Goal: Task Accomplishment & Management: Manage account settings

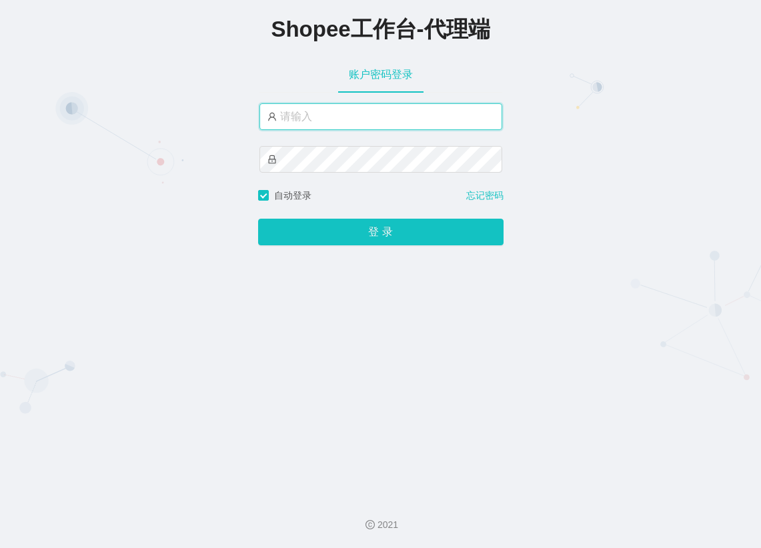
click at [317, 128] on input "text" at bounding box center [380, 116] width 243 height 27
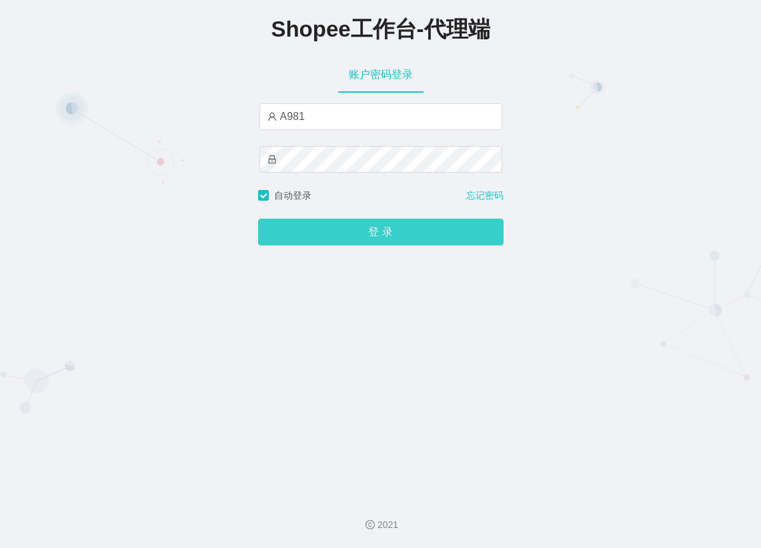
click at [343, 229] on button "登 录" at bounding box center [380, 232] width 245 height 27
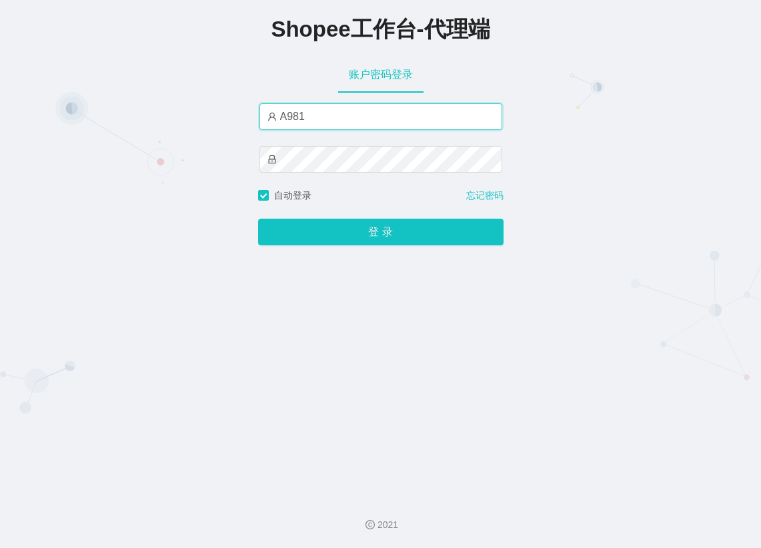
drag, startPoint x: 281, startPoint y: 118, endPoint x: 258, endPoint y: 112, distance: 23.5
click at [259, 112] on input "A981" at bounding box center [380, 116] width 243 height 27
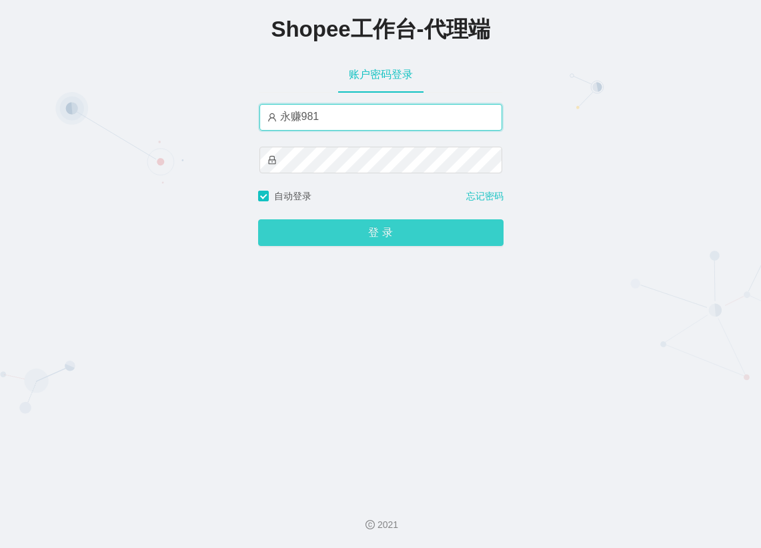
type input "永赚981"
click at [401, 231] on button "登 录" at bounding box center [380, 232] width 245 height 27
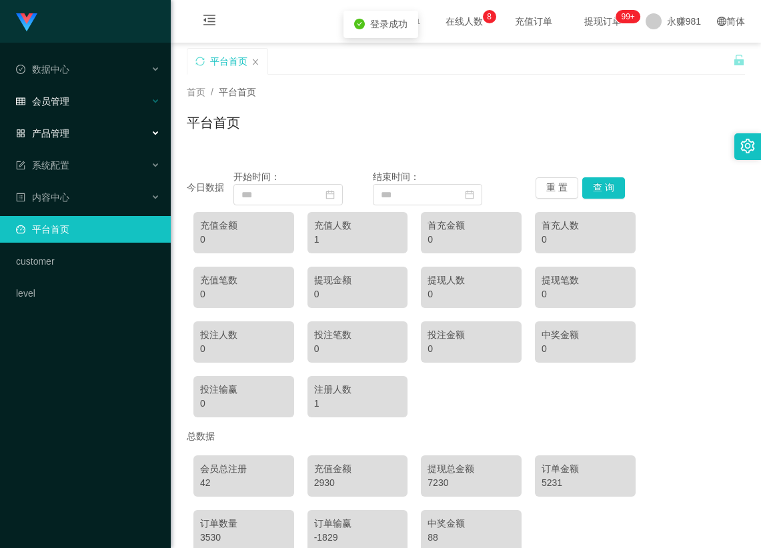
click at [73, 107] on div "会员管理" at bounding box center [85, 101] width 171 height 27
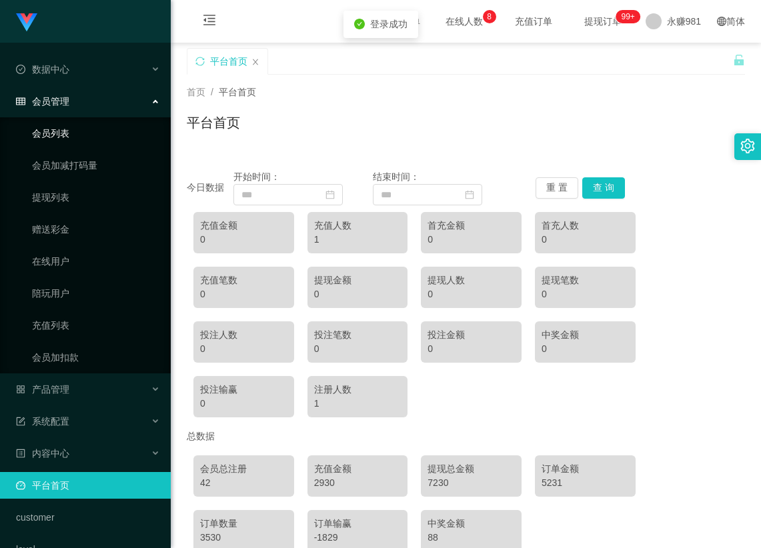
click at [60, 137] on link "会员列表" at bounding box center [96, 133] width 128 height 27
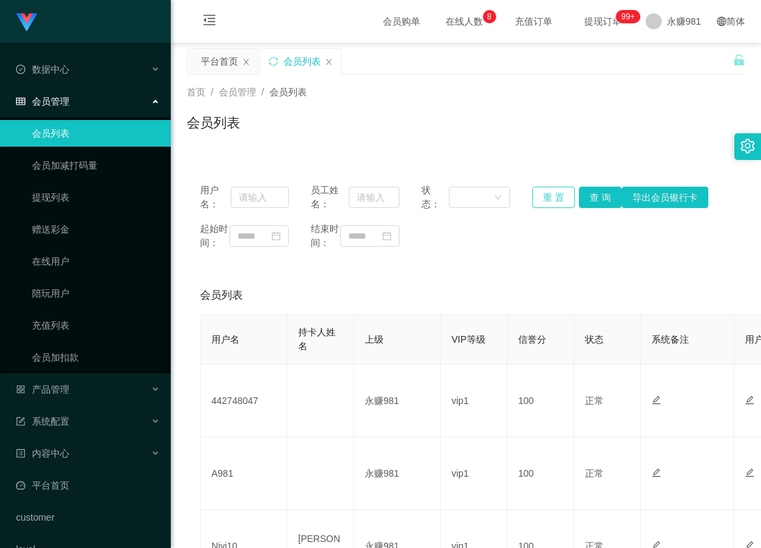
click at [546, 199] on button "重 置" at bounding box center [553, 197] width 43 height 21
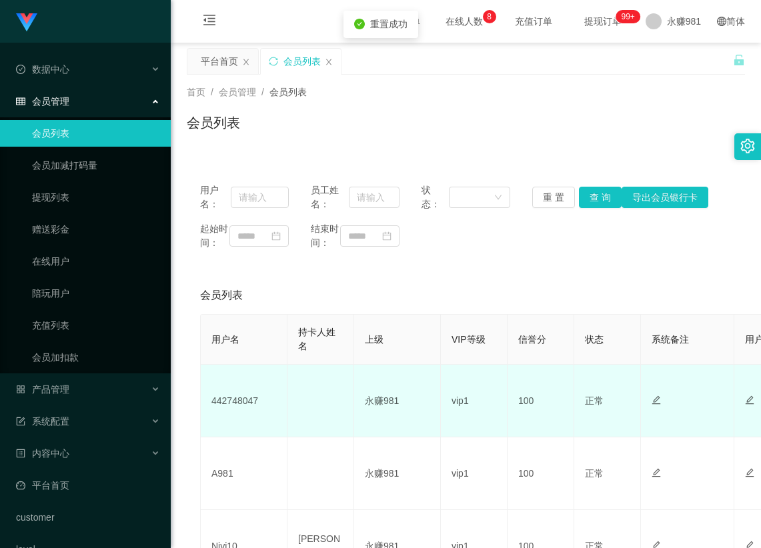
click at [235, 416] on td "442748047" at bounding box center [244, 401] width 87 height 73
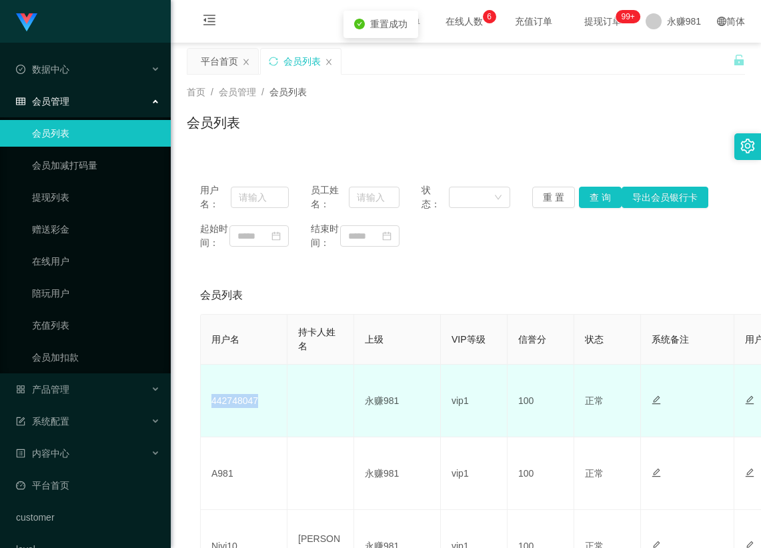
click at [235, 416] on td "442748047" at bounding box center [244, 401] width 87 height 73
copy td "442748047"
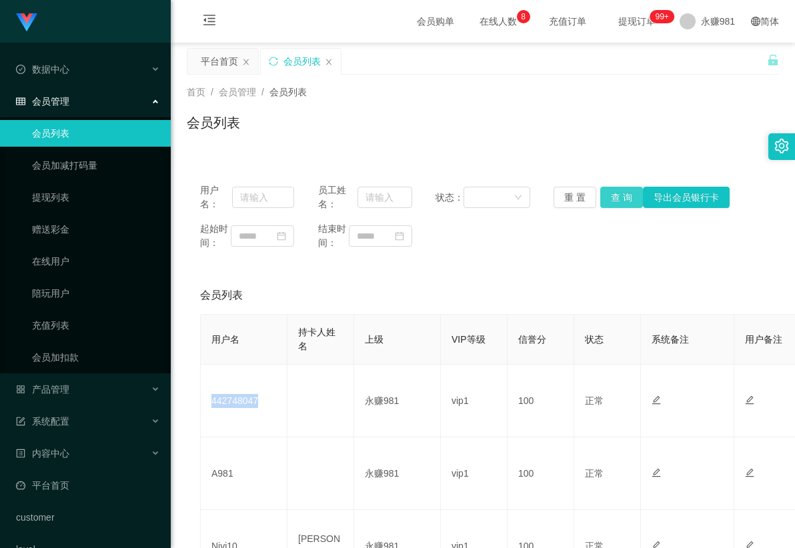
click at [619, 190] on button "查 询" at bounding box center [621, 197] width 43 height 21
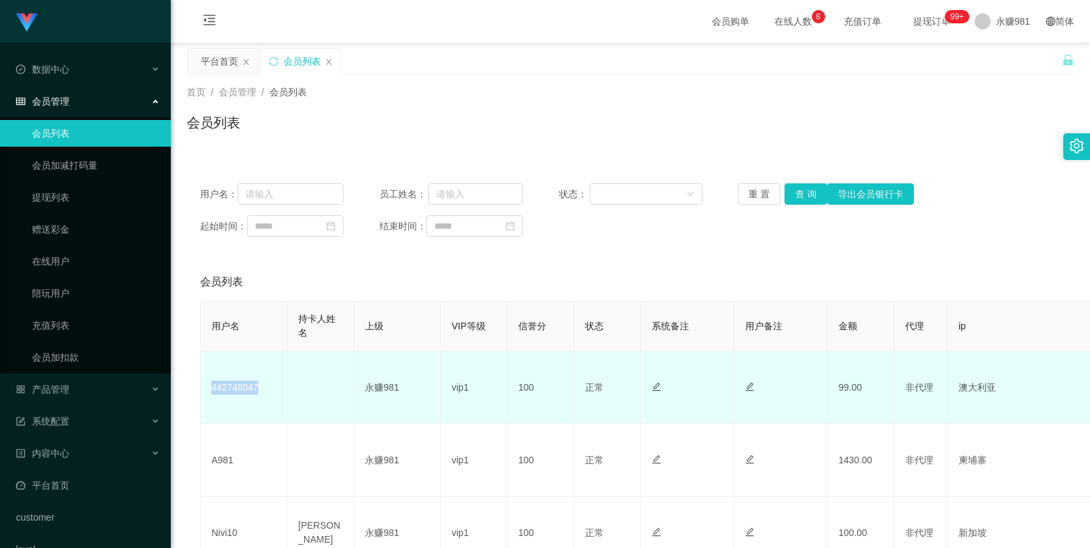
click at [251, 395] on td "442748047" at bounding box center [244, 387] width 87 height 73
click at [250, 395] on td "442748047" at bounding box center [244, 387] width 87 height 73
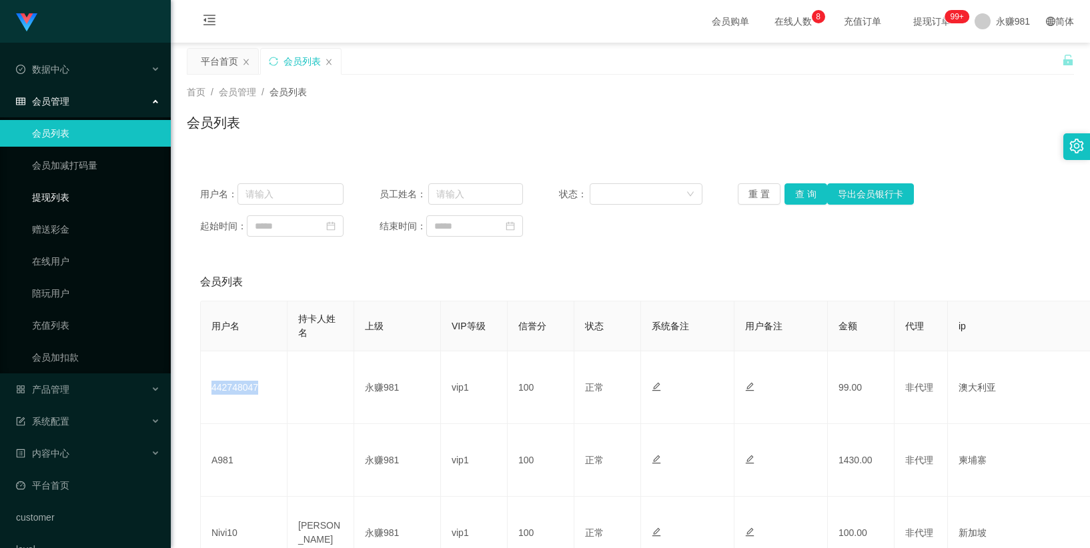
click at [47, 199] on link "提现列表" at bounding box center [96, 197] width 128 height 27
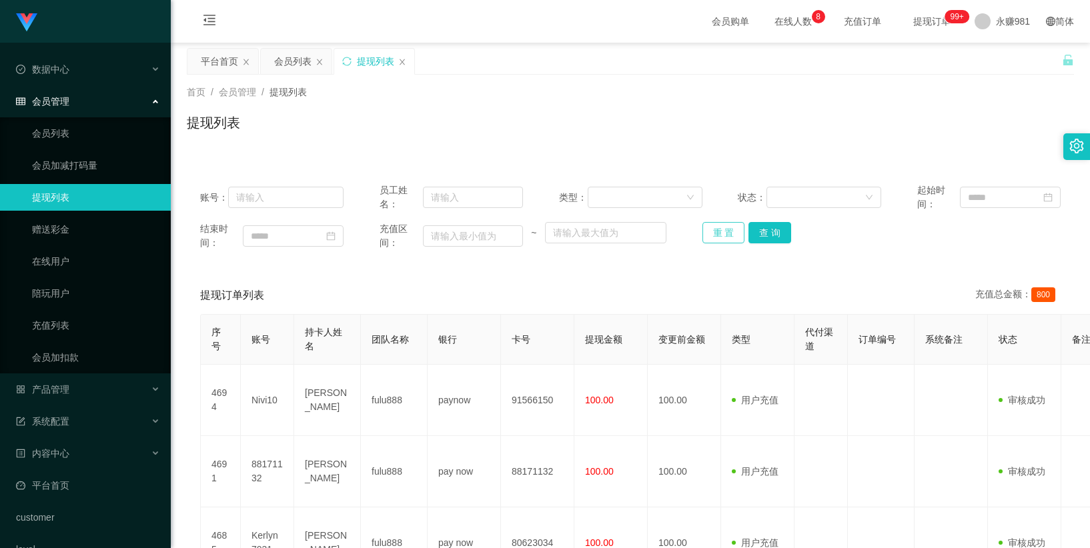
click at [718, 233] on button "重 置" at bounding box center [723, 232] width 43 height 21
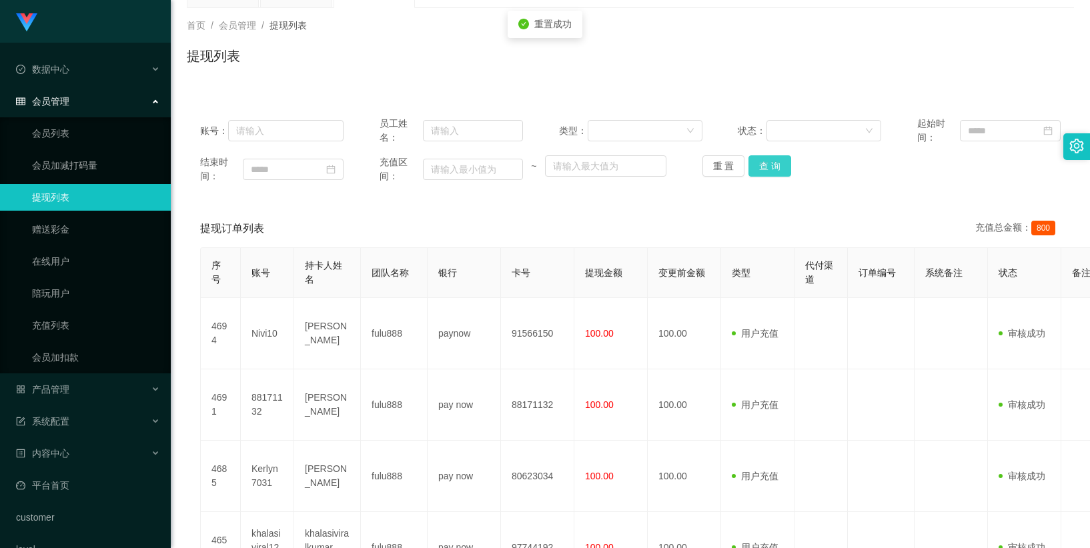
click at [760, 173] on button "查 询" at bounding box center [769, 165] width 43 height 21
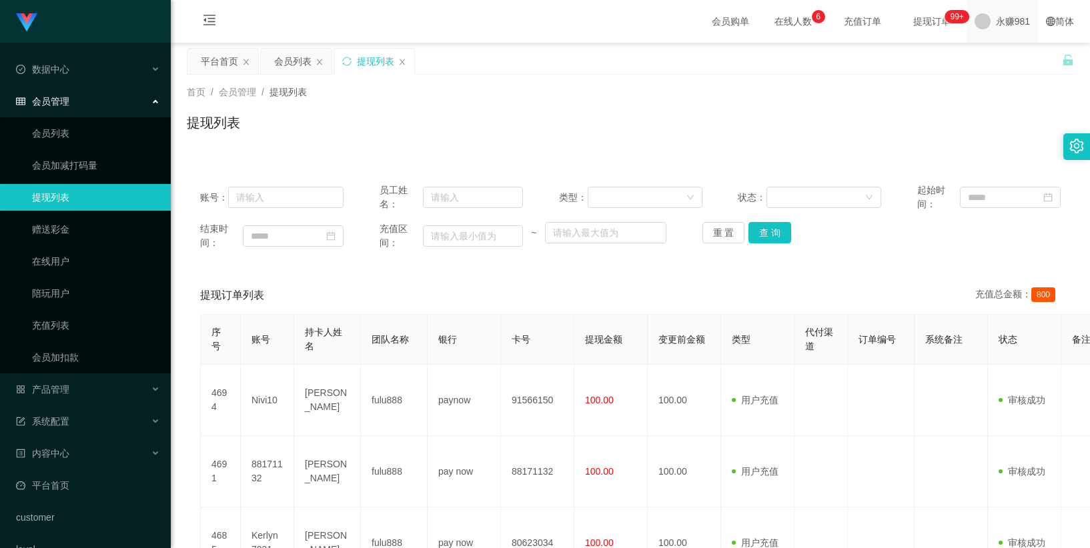
click at [760, 22] on span "永赚981" at bounding box center [1013, 21] width 34 height 43
click at [760, 55] on span "退出登录" at bounding box center [996, 58] width 37 height 11
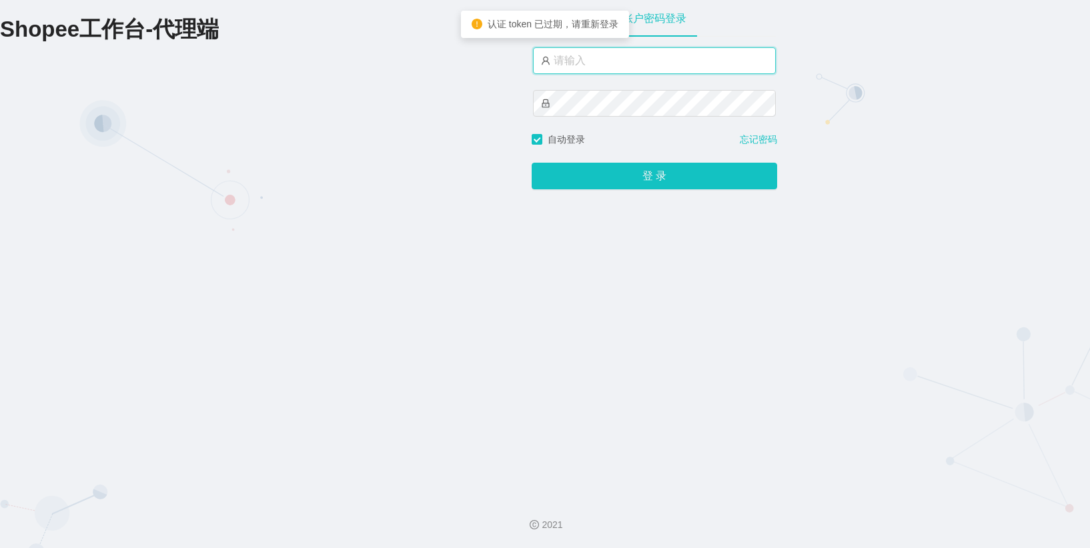
drag, startPoint x: 588, startPoint y: 71, endPoint x: 572, endPoint y: 69, distance: 16.1
click at [587, 70] on input "text" at bounding box center [654, 60] width 243 height 27
click at [567, 57] on input "text" at bounding box center [654, 60] width 243 height 27
type input "永赚983"
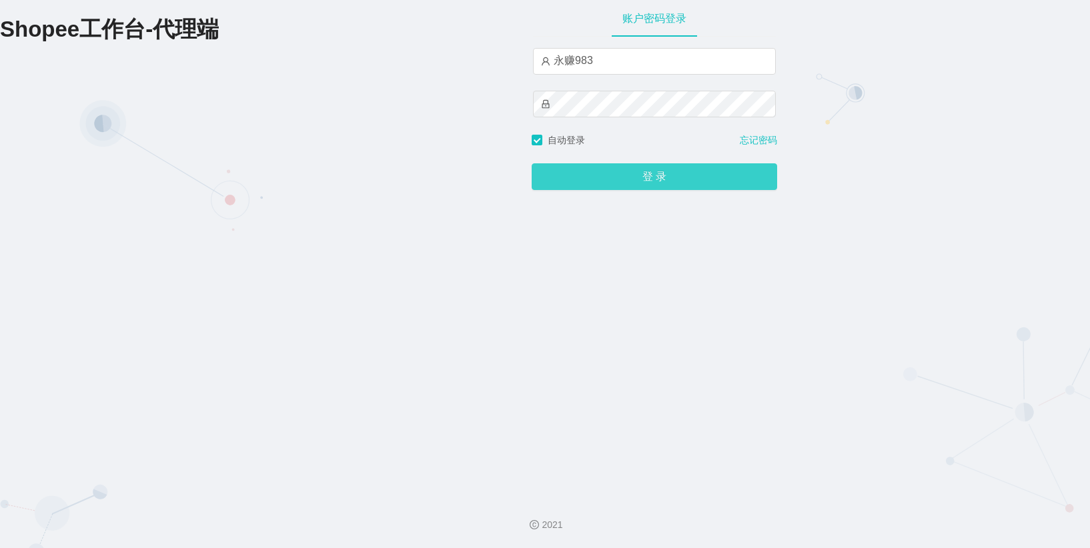
click at [606, 174] on button "登 录" at bounding box center [654, 176] width 245 height 27
click at [640, 174] on button "登 录" at bounding box center [654, 176] width 245 height 27
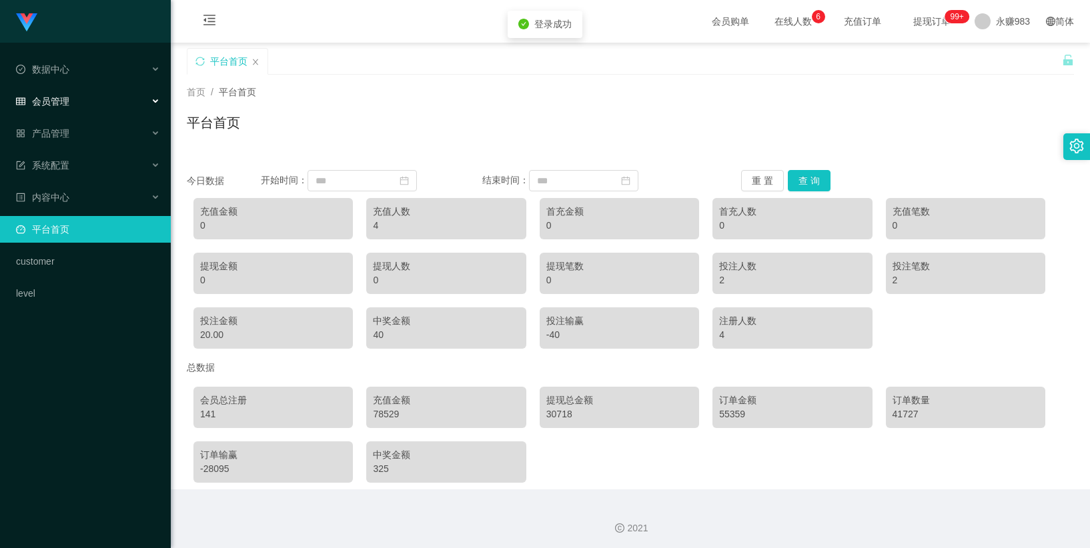
click at [59, 105] on span "会员管理" at bounding box center [42, 101] width 53 height 11
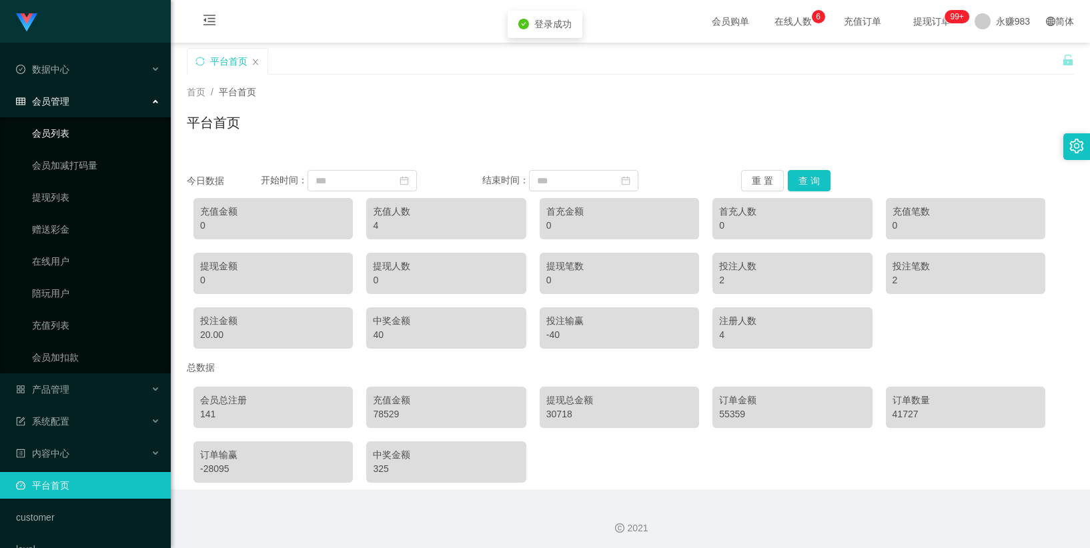
click at [54, 135] on link "会员列表" at bounding box center [96, 133] width 128 height 27
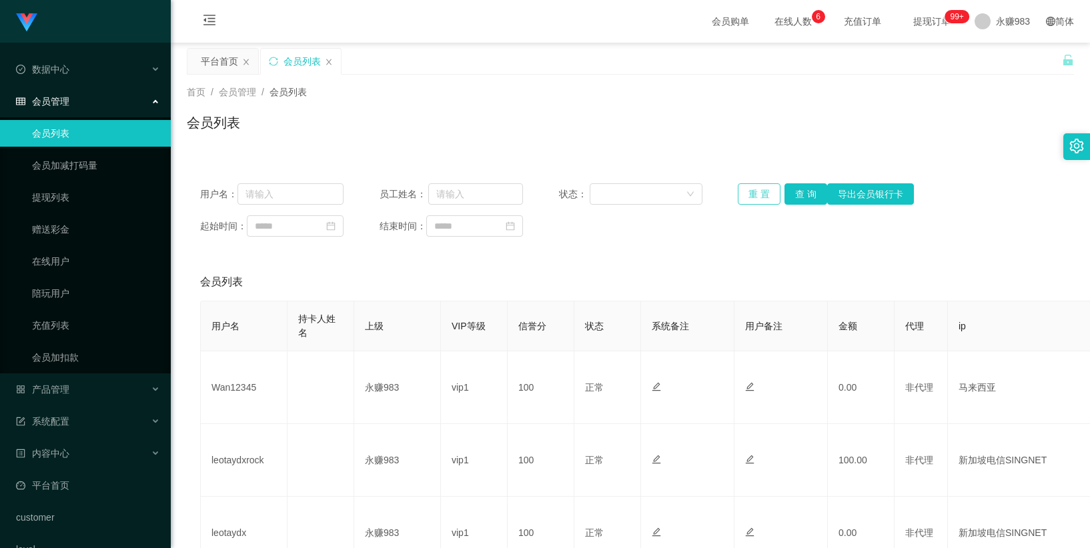
click at [760, 195] on button "重 置" at bounding box center [759, 193] width 43 height 21
click at [49, 197] on link "提现列表" at bounding box center [96, 197] width 128 height 27
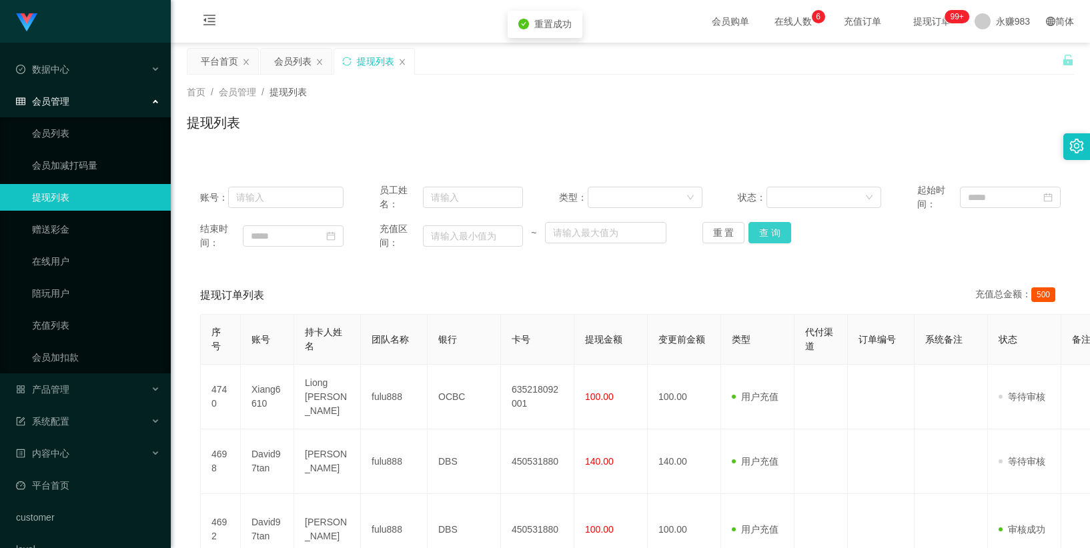
click at [760, 235] on button "查 询" at bounding box center [769, 232] width 43 height 21
click at [760, 23] on span at bounding box center [982, 21] width 16 height 16
click at [760, 52] on li "退出登录" at bounding box center [1006, 58] width 100 height 21
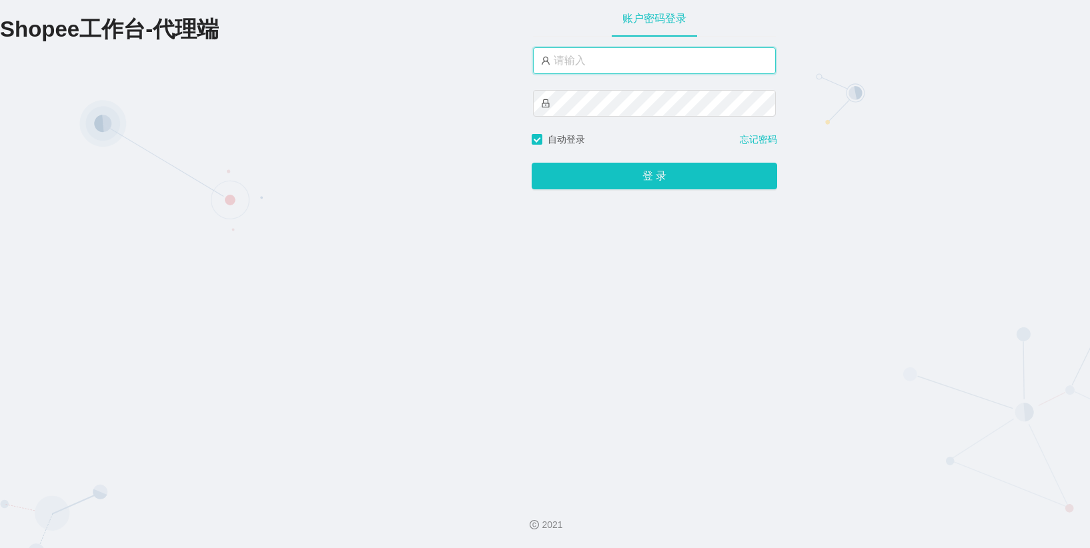
click at [682, 70] on input "text" at bounding box center [654, 60] width 243 height 27
drag, startPoint x: 604, startPoint y: 60, endPoint x: 492, endPoint y: 59, distance: 111.4
click at [492, 59] on div "Shopee工作台-代理端 账户密码登录 A981 自动登录 忘记密码 登 录" at bounding box center [545, 243] width 1090 height 486
type input "永赚981"
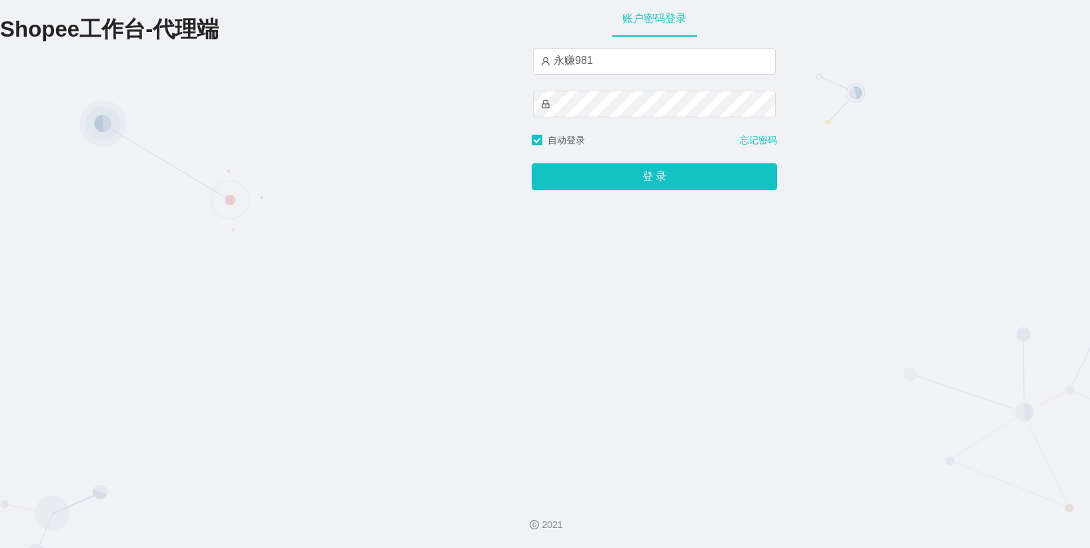
click at [605, 114] on div "永赚981" at bounding box center [654, 90] width 243 height 86
click at [636, 181] on button "登 录" at bounding box center [654, 176] width 245 height 27
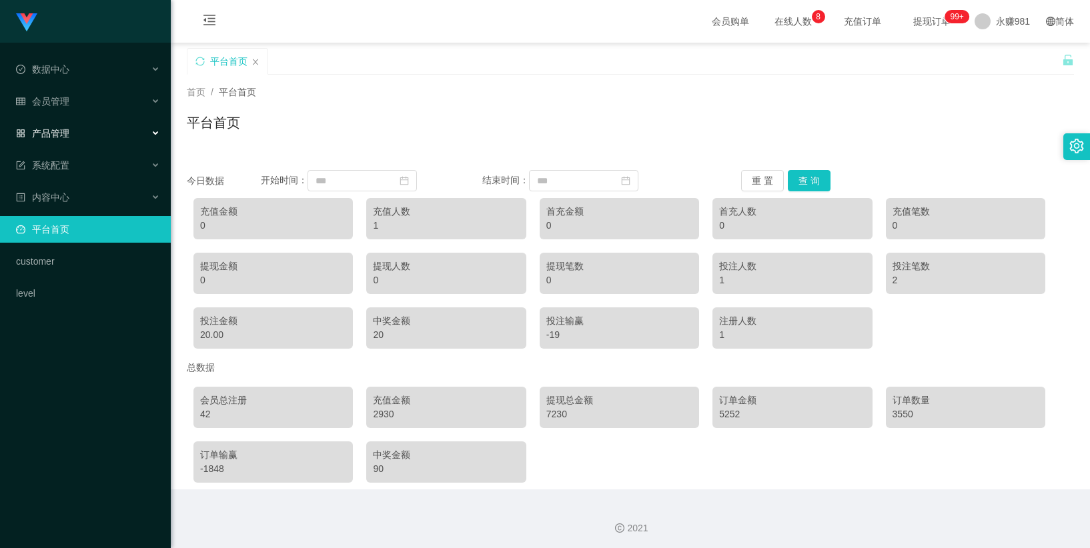
click at [54, 123] on div "产品管理" at bounding box center [85, 133] width 171 height 27
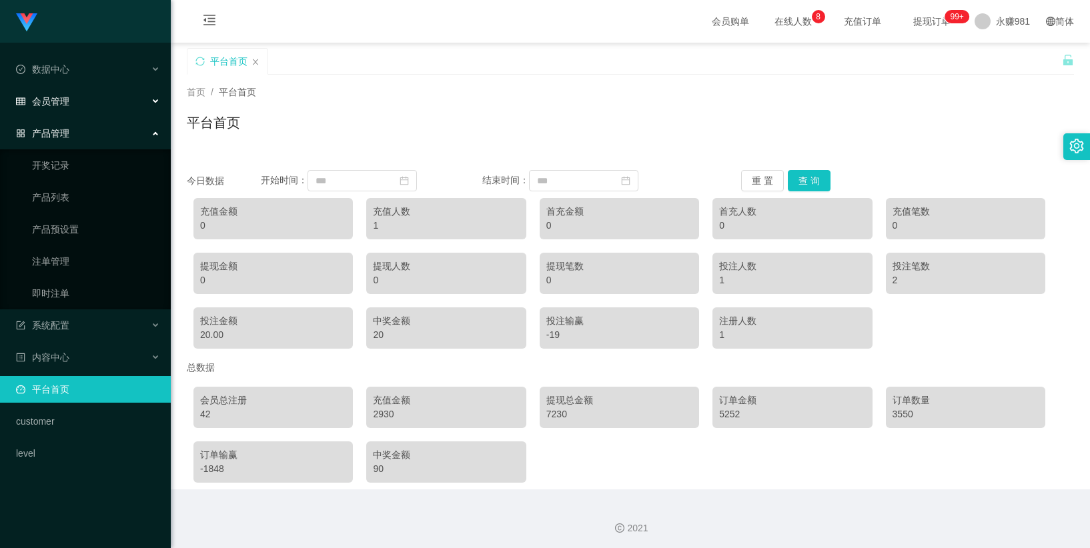
click at [77, 105] on div "会员管理" at bounding box center [85, 101] width 171 height 27
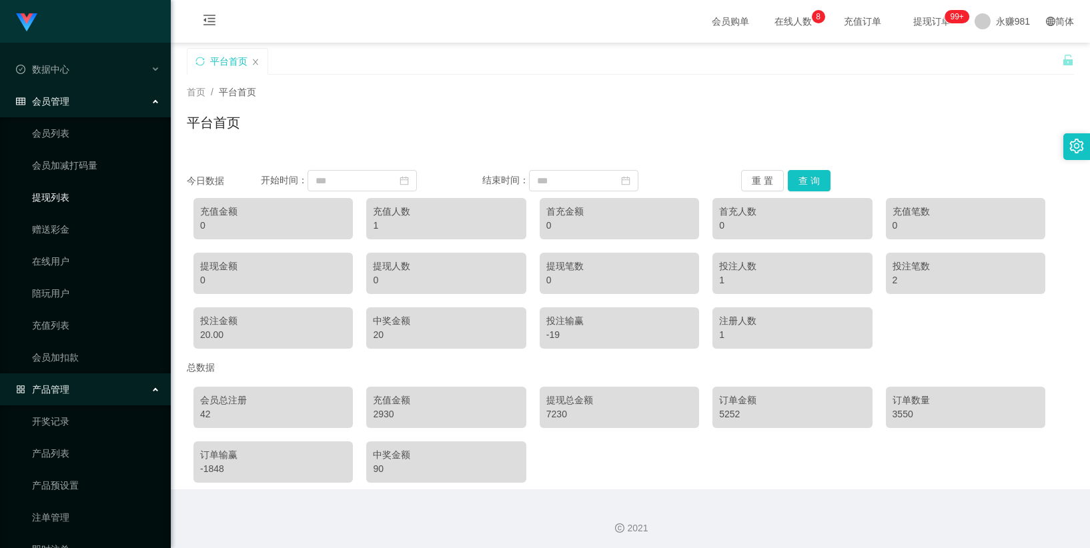
click at [62, 197] on link "提现列表" at bounding box center [96, 197] width 128 height 27
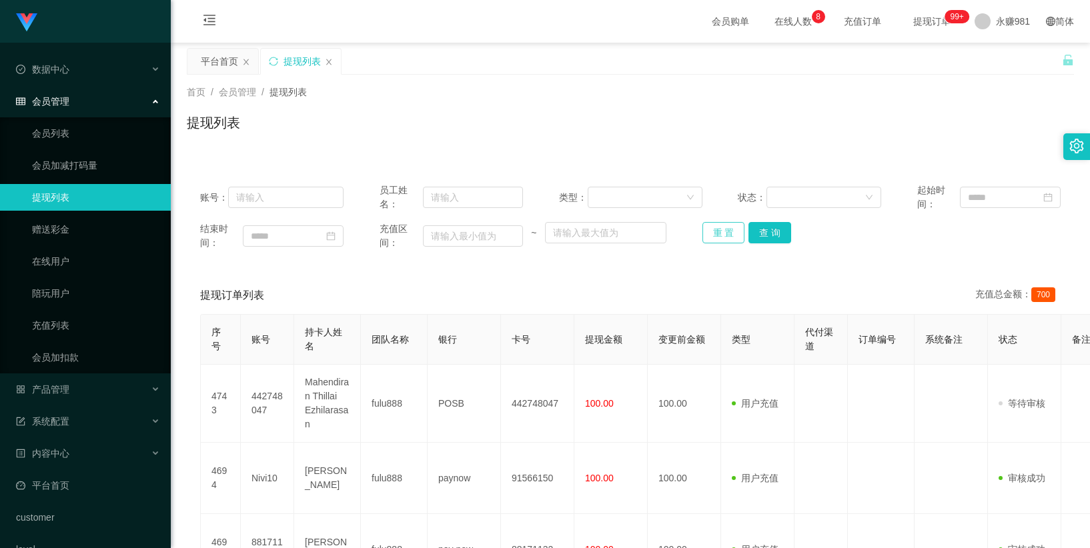
click at [720, 233] on button "重 置" at bounding box center [723, 232] width 43 height 21
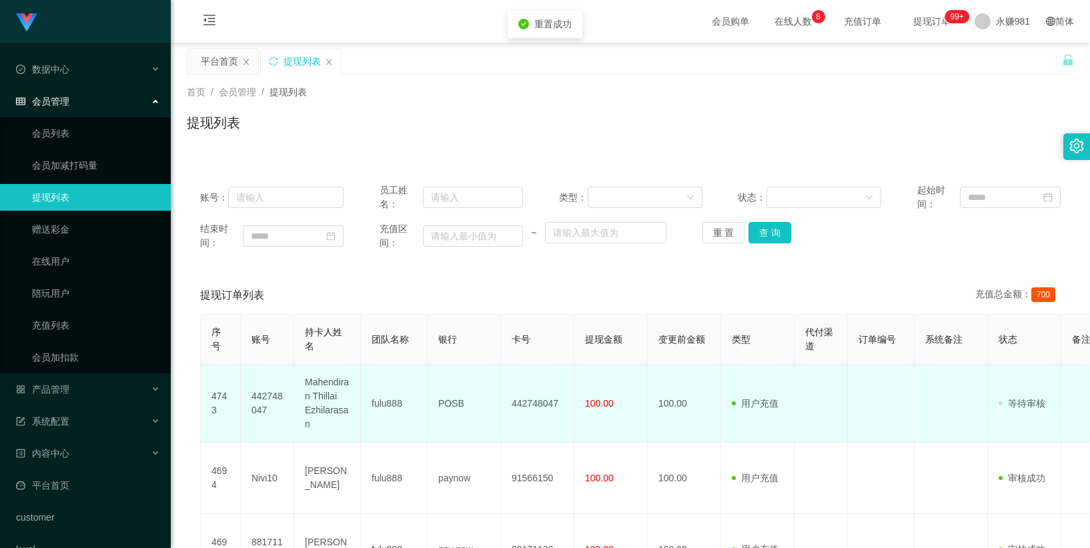
click at [252, 409] on td "442748047" at bounding box center [267, 404] width 53 height 78
click at [256, 409] on td "442748047" at bounding box center [267, 404] width 53 height 78
copy td "442748047"
click at [635, 394] on td "100.00" at bounding box center [610, 404] width 73 height 78
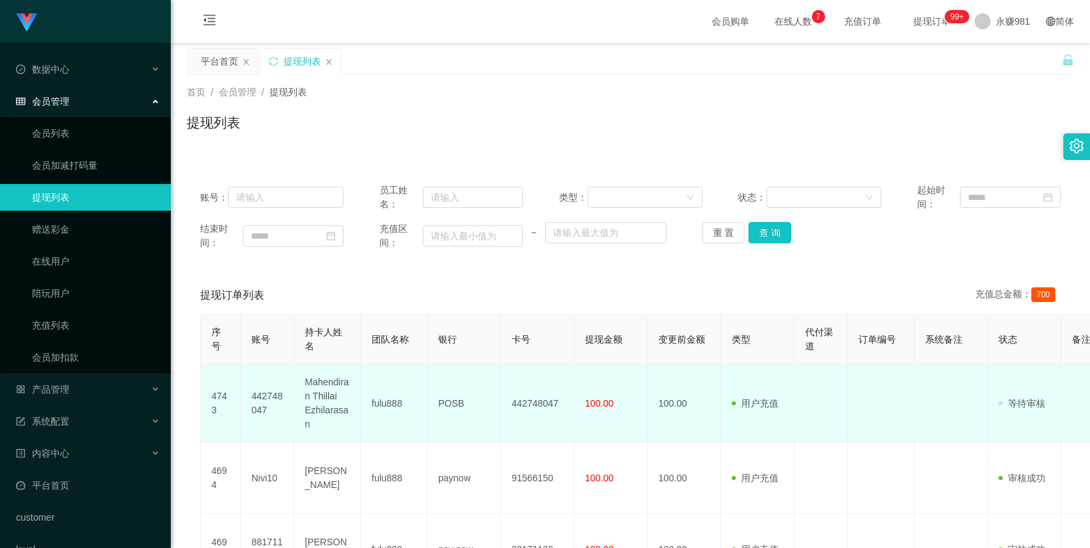
click at [336, 402] on td "Mahendiran Thillai Ezhilarasan" at bounding box center [327, 404] width 67 height 78
click at [333, 402] on td "Mahendiran Thillai Ezhilarasan" at bounding box center [327, 404] width 67 height 78
copy td "Mahendiran Thillai Ezhilarasan"
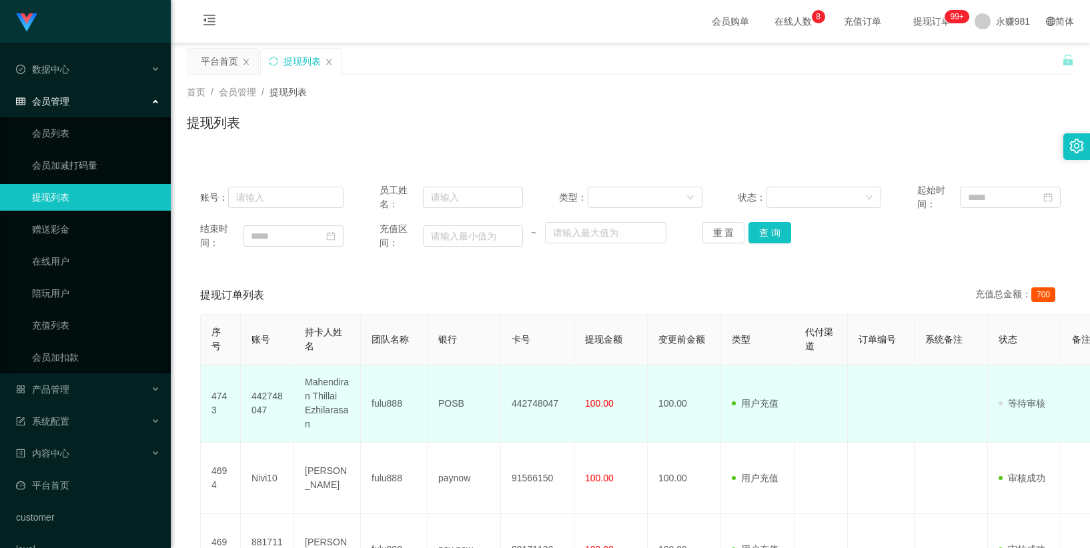
click at [442, 401] on td "POSB" at bounding box center [463, 404] width 73 height 78
copy td "POSB"
click at [527, 403] on td "442748047" at bounding box center [537, 404] width 73 height 78
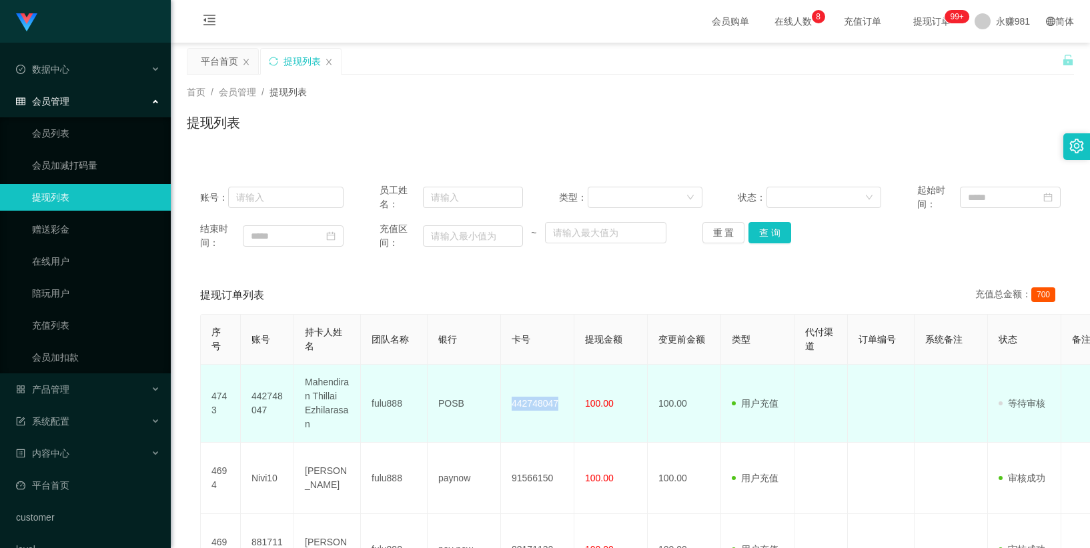
click at [527, 403] on td "442748047" at bounding box center [537, 404] width 73 height 78
copy td "442748047"
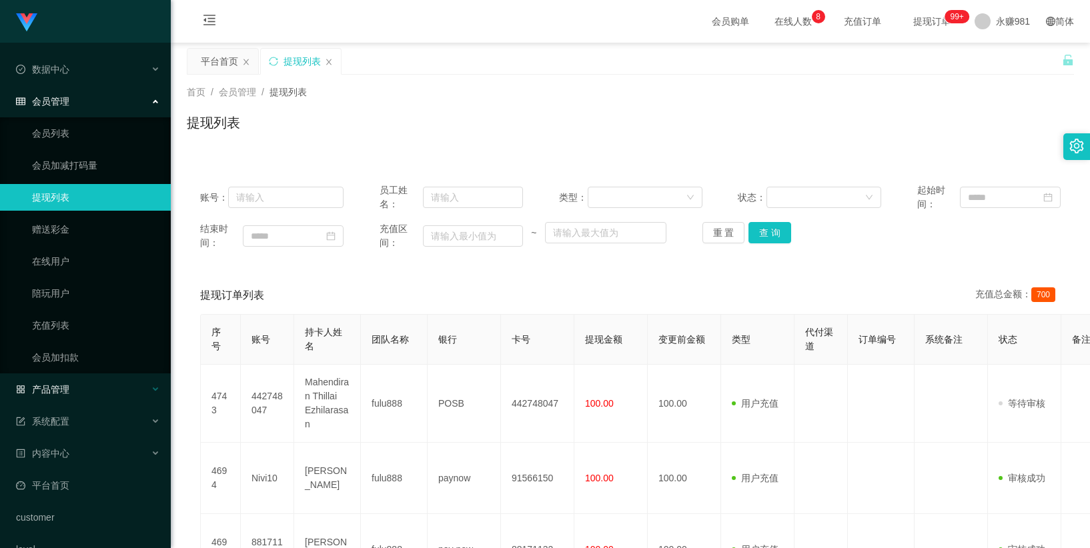
click at [55, 382] on div "产品管理" at bounding box center [85, 389] width 171 height 27
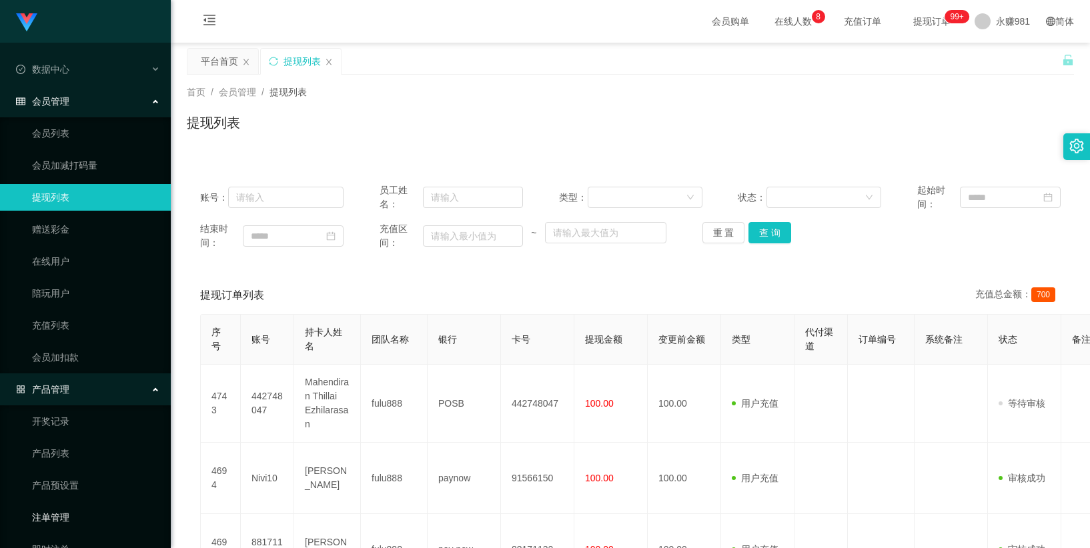
scroll to position [67, 0]
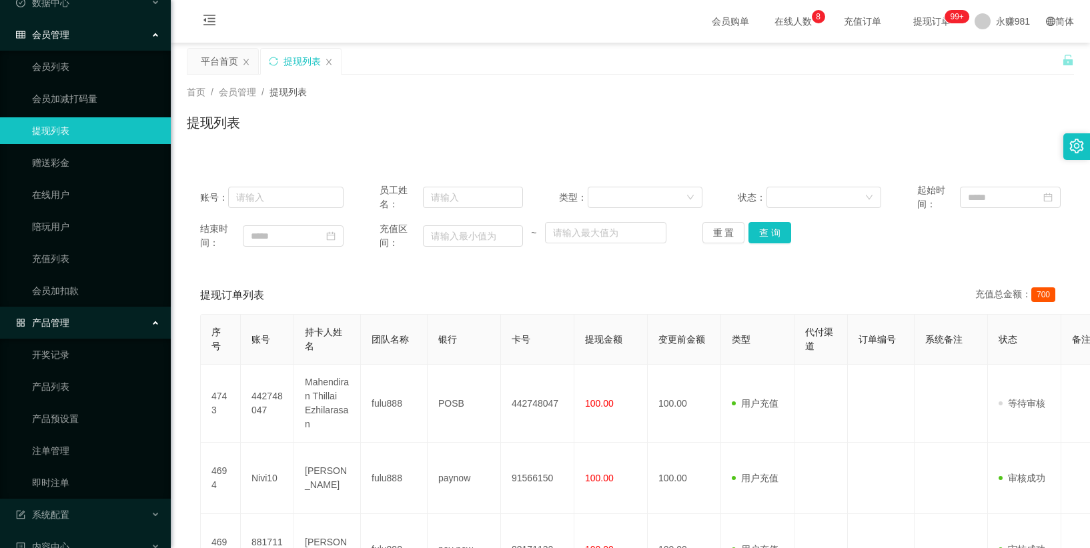
drag, startPoint x: 65, startPoint y: 477, endPoint x: 79, endPoint y: 469, distance: 16.1
click at [65, 478] on link "即时注单" at bounding box center [96, 483] width 128 height 27
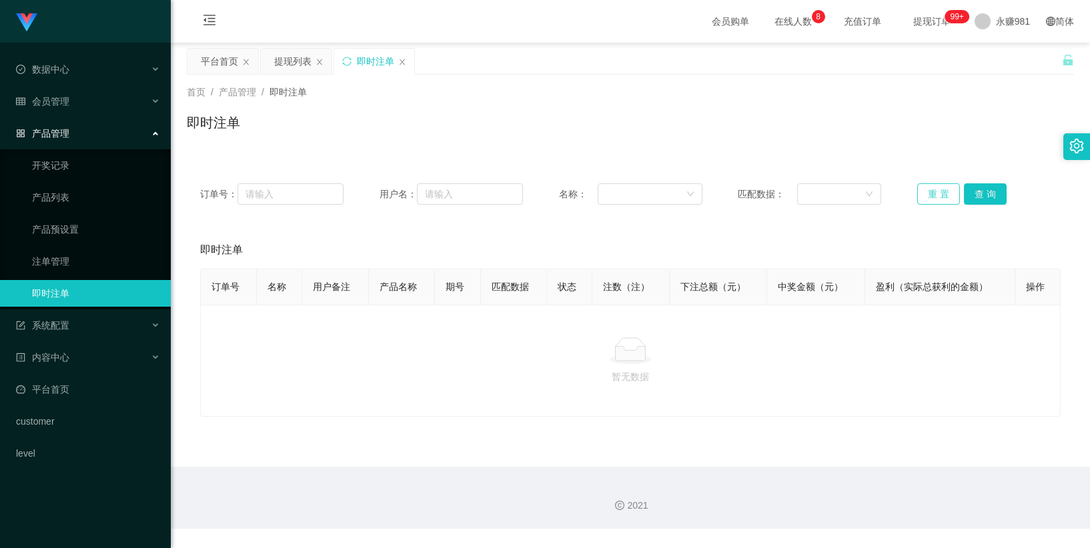
click at [760, 200] on button "重 置" at bounding box center [938, 193] width 43 height 21
click at [760, 193] on button "重 置" at bounding box center [938, 193] width 43 height 21
click at [52, 105] on span "会员管理" at bounding box center [42, 101] width 53 height 11
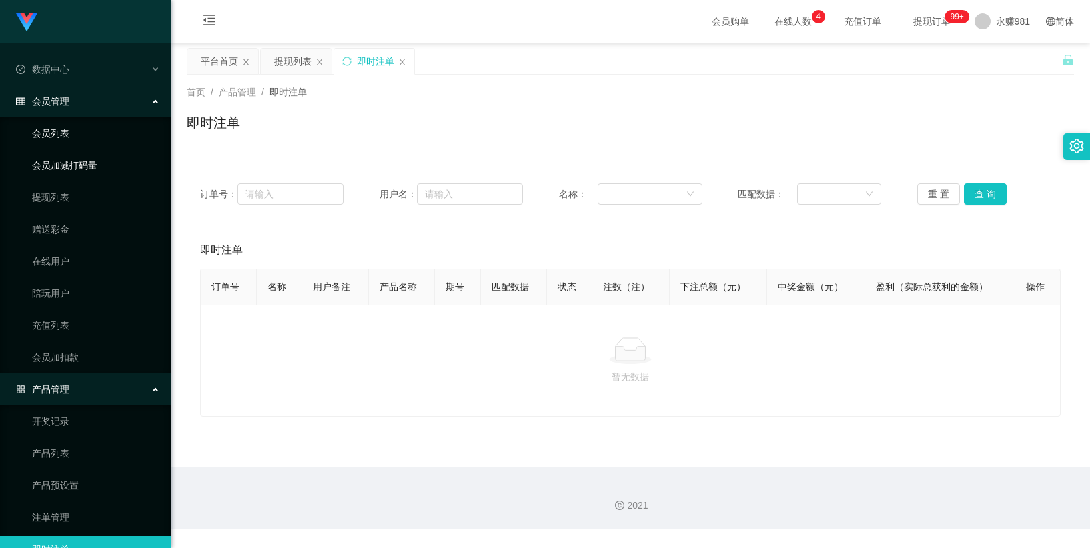
click at [59, 130] on link "会员列表" at bounding box center [96, 133] width 128 height 27
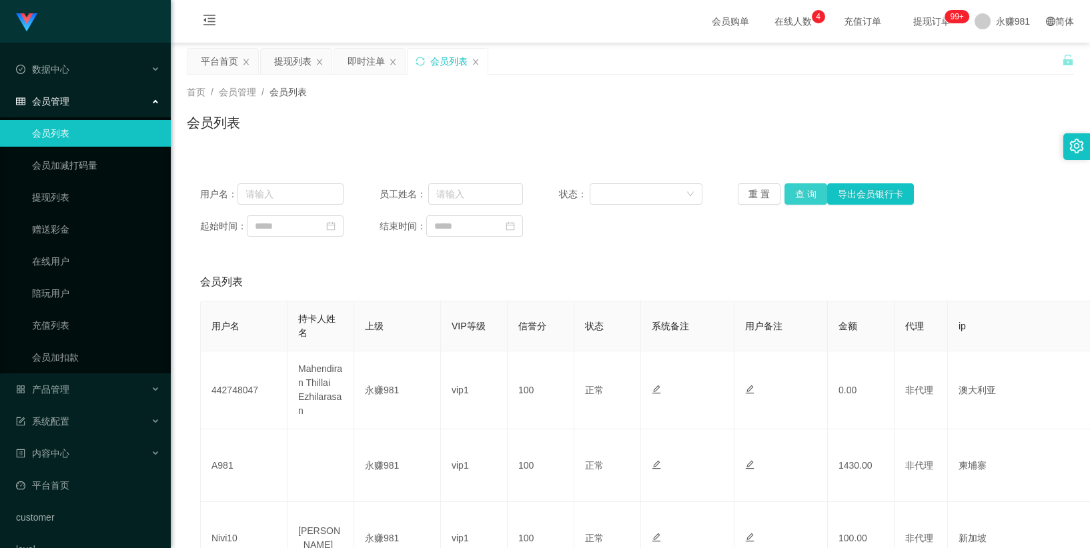
click at [760, 199] on button "查 询" at bounding box center [805, 193] width 43 height 21
click at [752, 195] on button "重 置" at bounding box center [759, 193] width 43 height 21
click at [760, 198] on button "查 询" at bounding box center [805, 193] width 43 height 21
click at [43, 391] on span "产品管理" at bounding box center [42, 389] width 53 height 11
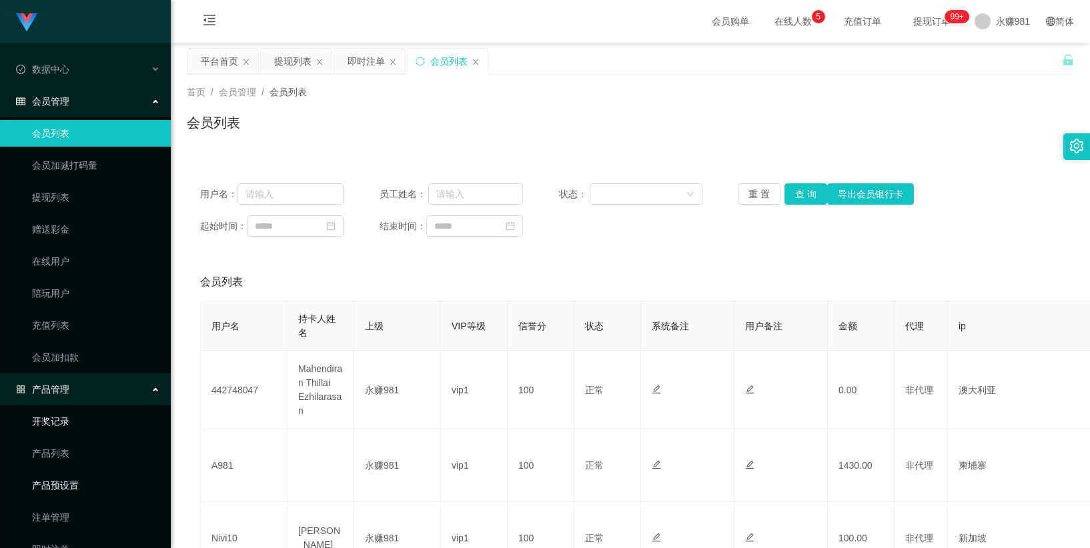
scroll to position [67, 0]
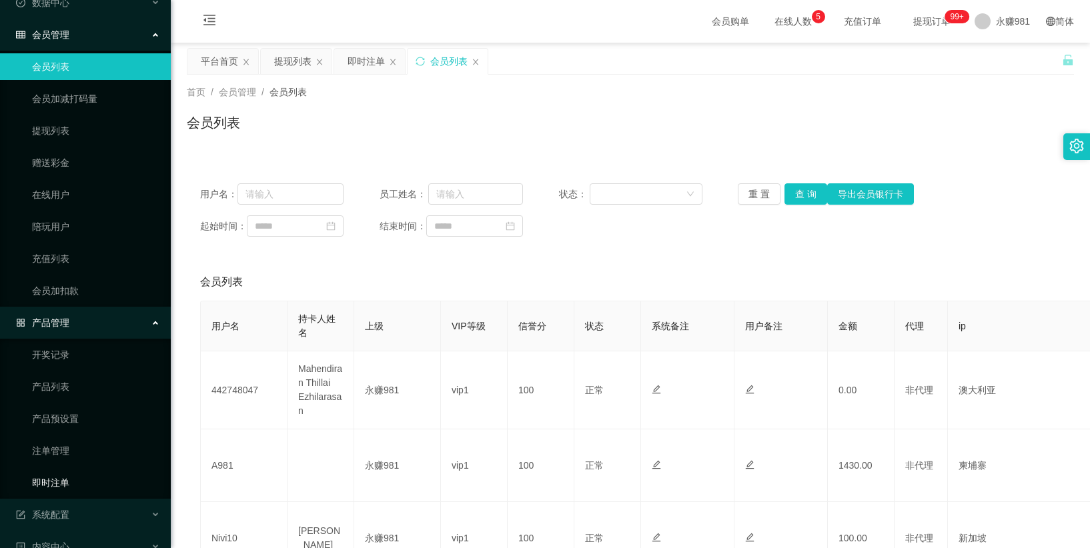
click at [62, 476] on link "即时注单" at bounding box center [96, 483] width 128 height 27
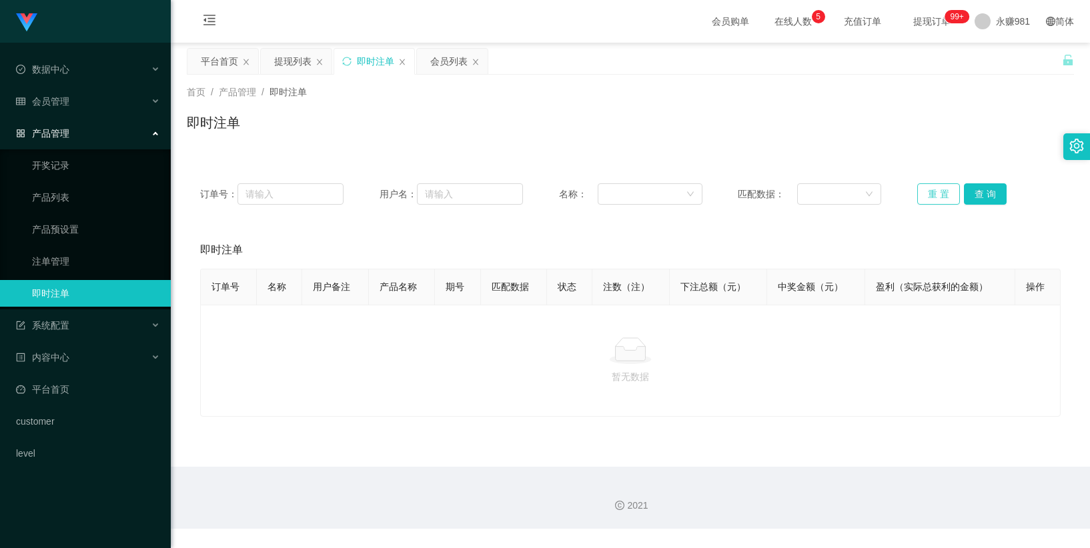
click at [760, 200] on button "重 置" at bounding box center [938, 193] width 43 height 21
click at [97, 263] on link "注单管理" at bounding box center [96, 261] width 128 height 27
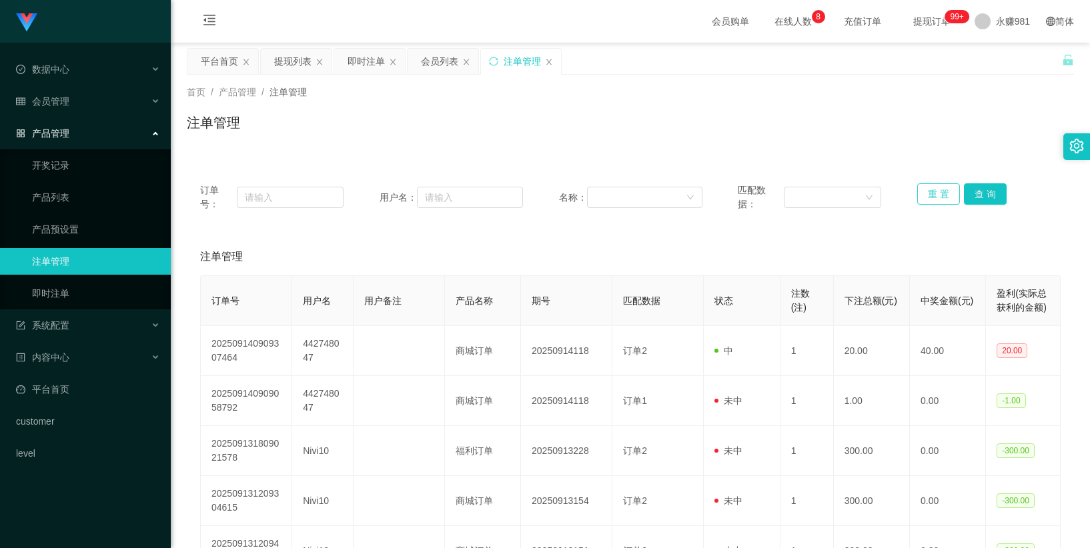
click at [760, 194] on button "重 置" at bounding box center [938, 193] width 43 height 21
click at [69, 288] on link "即时注单" at bounding box center [96, 293] width 128 height 27
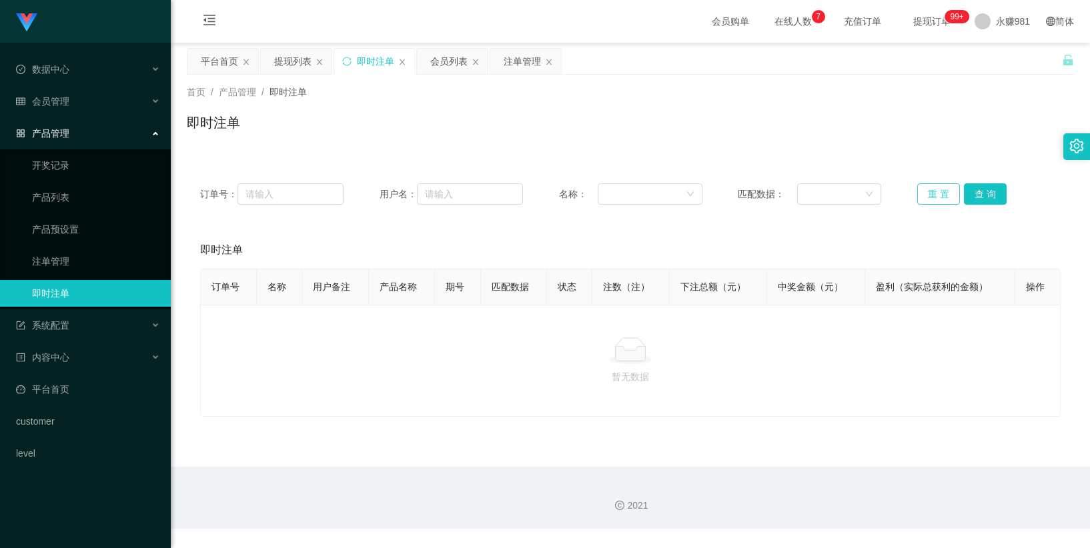
click at [760, 194] on button "重 置" at bounding box center [938, 193] width 43 height 21
click at [57, 101] on span "会员管理" at bounding box center [42, 101] width 53 height 11
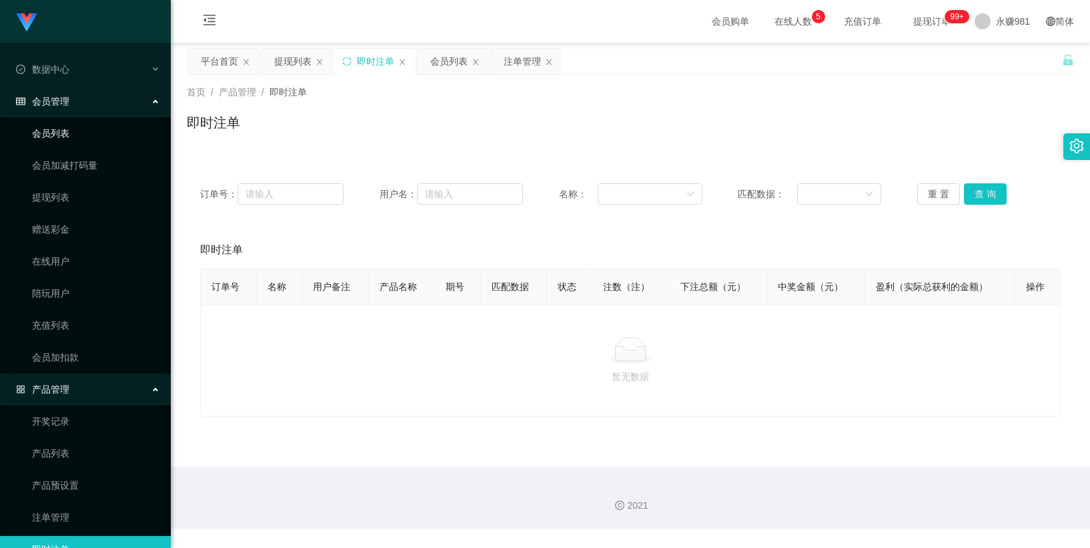
click at [67, 131] on link "会员列表" at bounding box center [96, 133] width 128 height 27
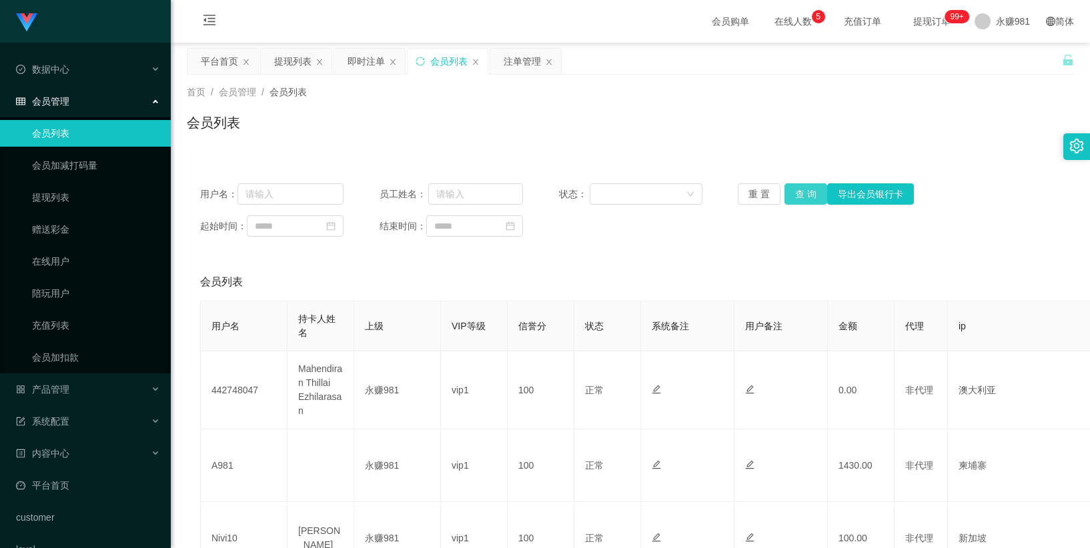
click at [760, 196] on button "查 询" at bounding box center [805, 193] width 43 height 21
click at [76, 389] on div "产品管理" at bounding box center [85, 389] width 171 height 27
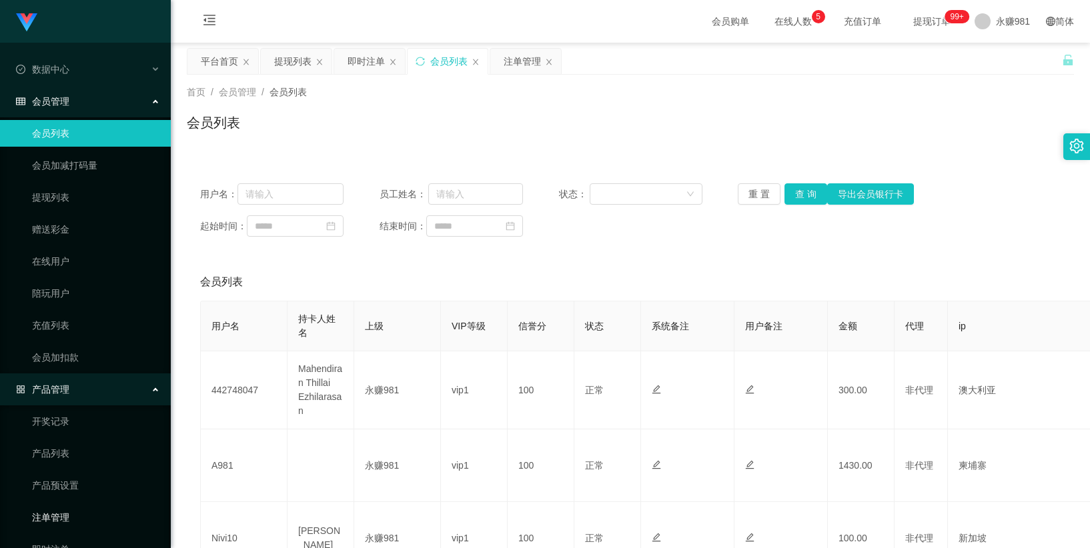
scroll to position [67, 0]
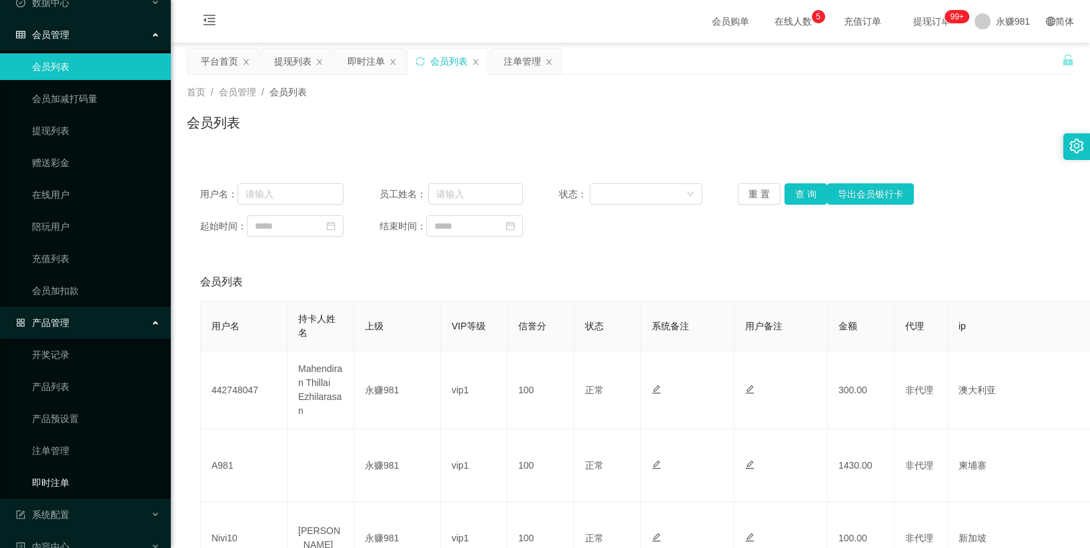
click at [71, 484] on link "即时注单" at bounding box center [96, 483] width 128 height 27
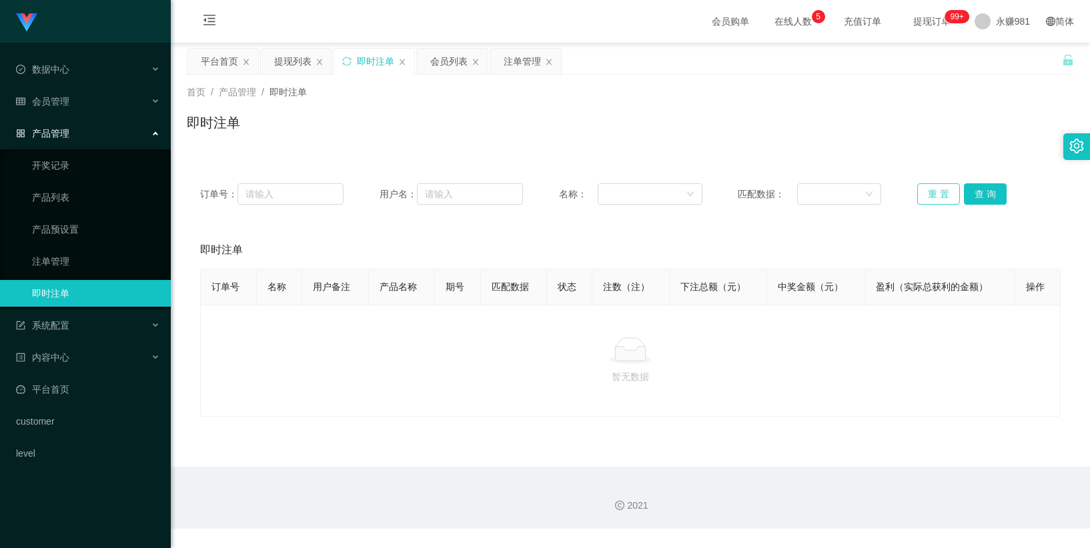
click at [760, 185] on button "重 置" at bounding box center [938, 193] width 43 height 21
click at [760, 191] on button "重 置" at bounding box center [938, 193] width 43 height 21
click at [760, 196] on button "重 置" at bounding box center [938, 193] width 43 height 21
click at [71, 251] on link "注单管理" at bounding box center [96, 261] width 128 height 27
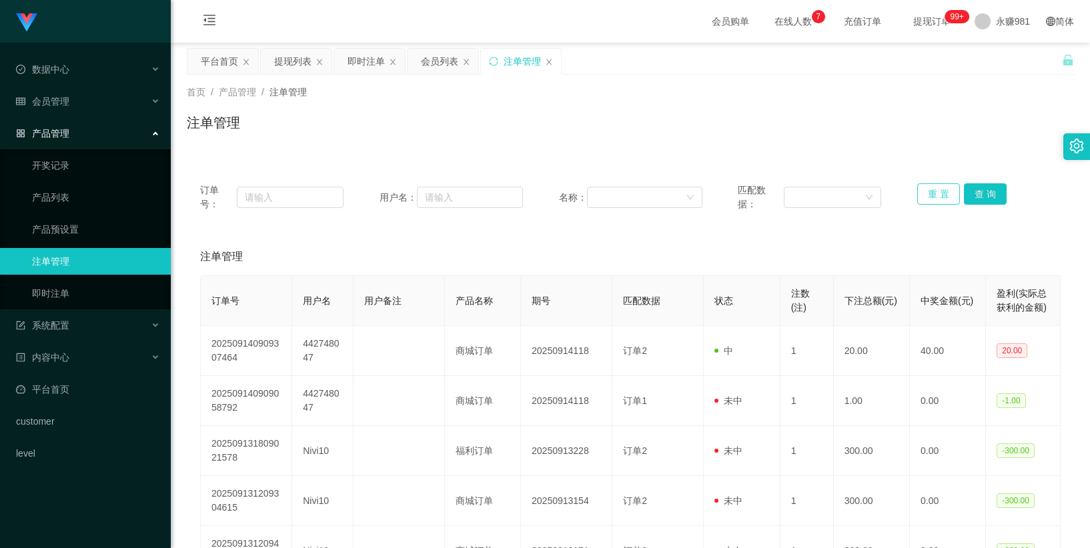
click at [760, 195] on button "重 置" at bounding box center [938, 193] width 43 height 21
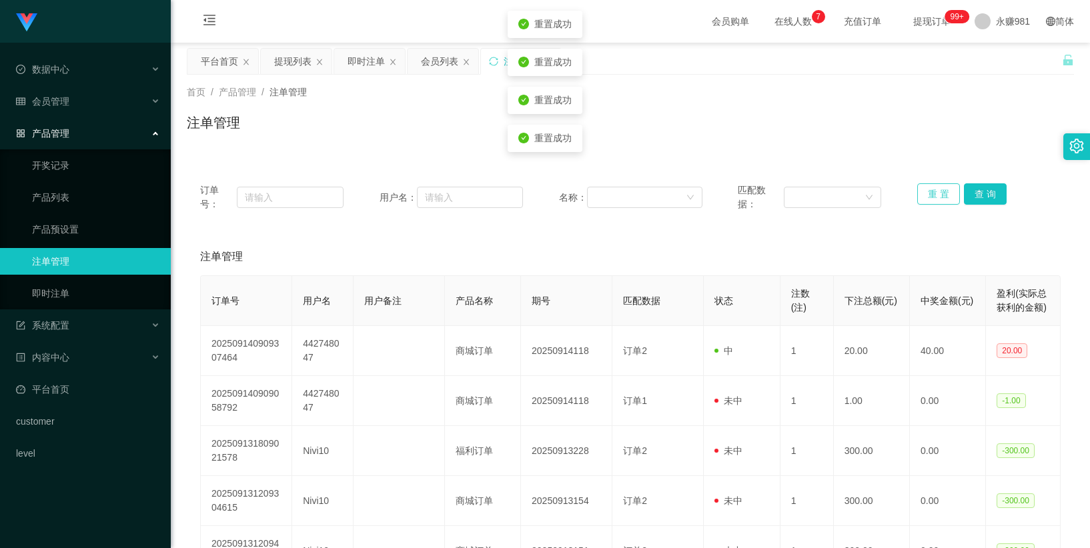
click at [760, 195] on button "重 置" at bounding box center [938, 193] width 43 height 21
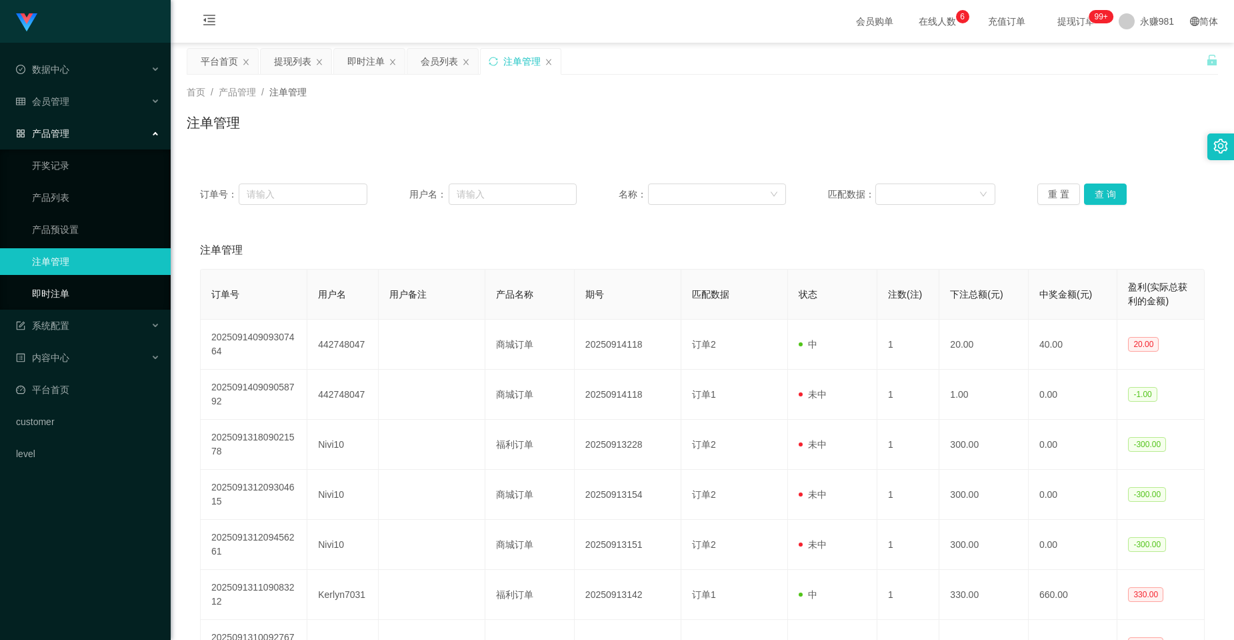
click at [79, 299] on link "即时注单" at bounding box center [96, 293] width 128 height 27
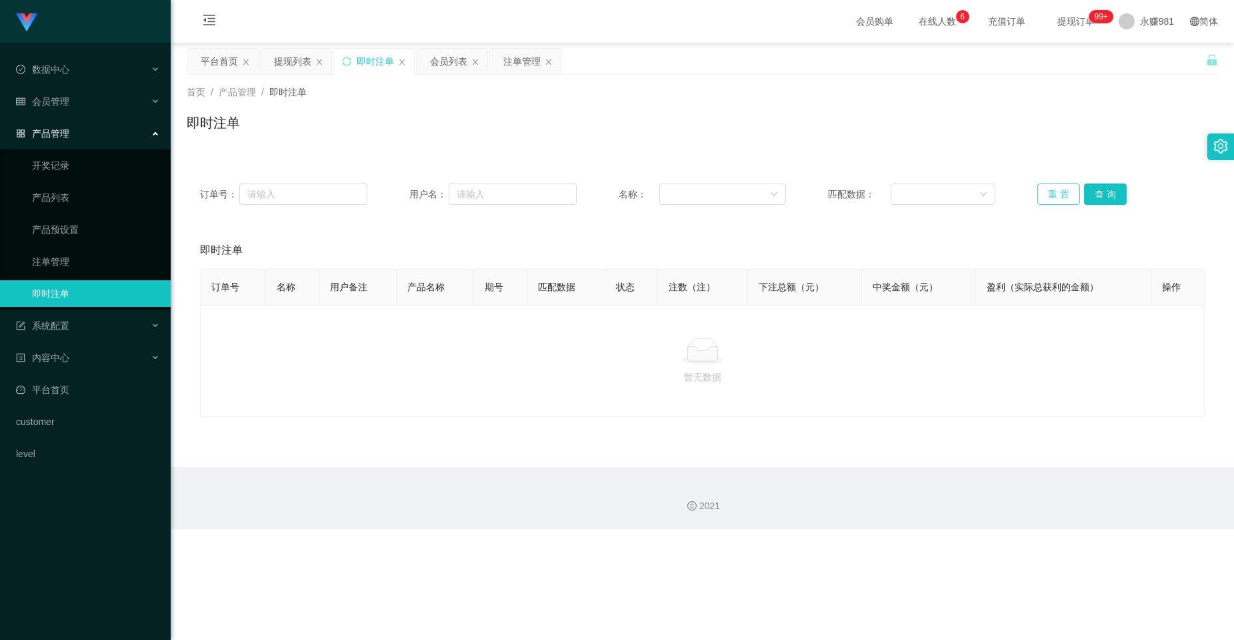
click at [760, 186] on button "重 置" at bounding box center [1059, 193] width 43 height 21
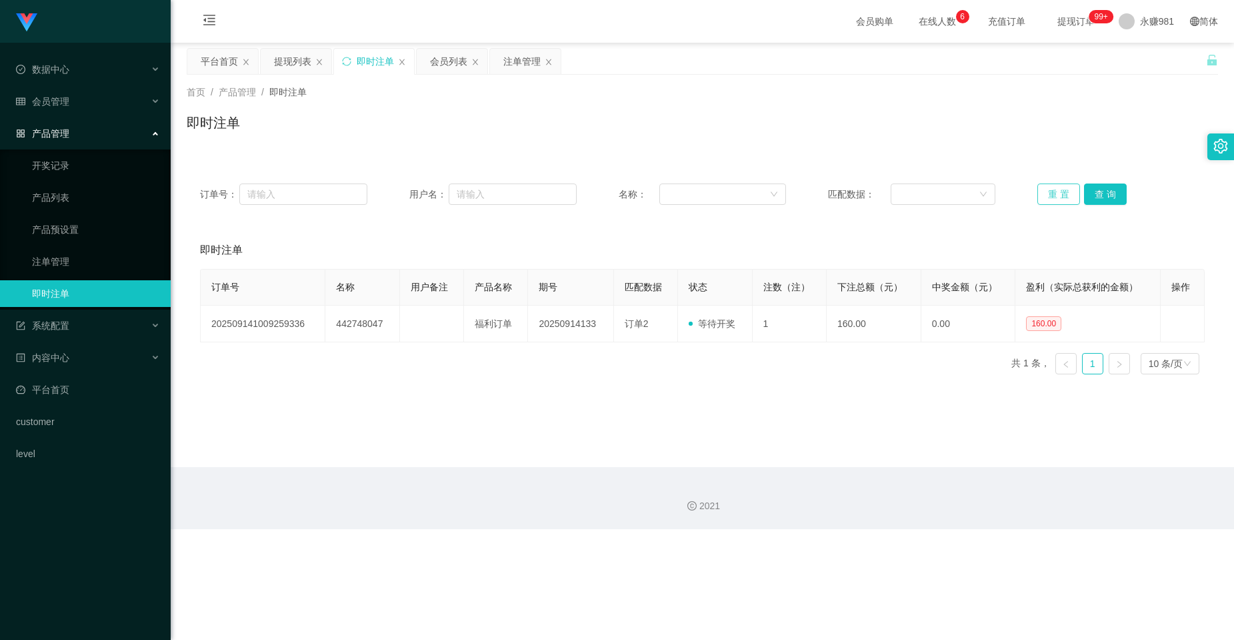
click at [760, 188] on button "重 置" at bounding box center [1059, 193] width 43 height 21
click at [760, 394] on main "关闭左侧 关闭右侧 关闭其它 刷新页面 平台首页 提现列表 即时注单 会员列表 注单管理 首页 / 产品管理 / 即时注单 / 即时注单 订单号： 用户名： …" at bounding box center [703, 255] width 1064 height 424
click at [760, 189] on button "查 询" at bounding box center [1105, 193] width 43 height 21
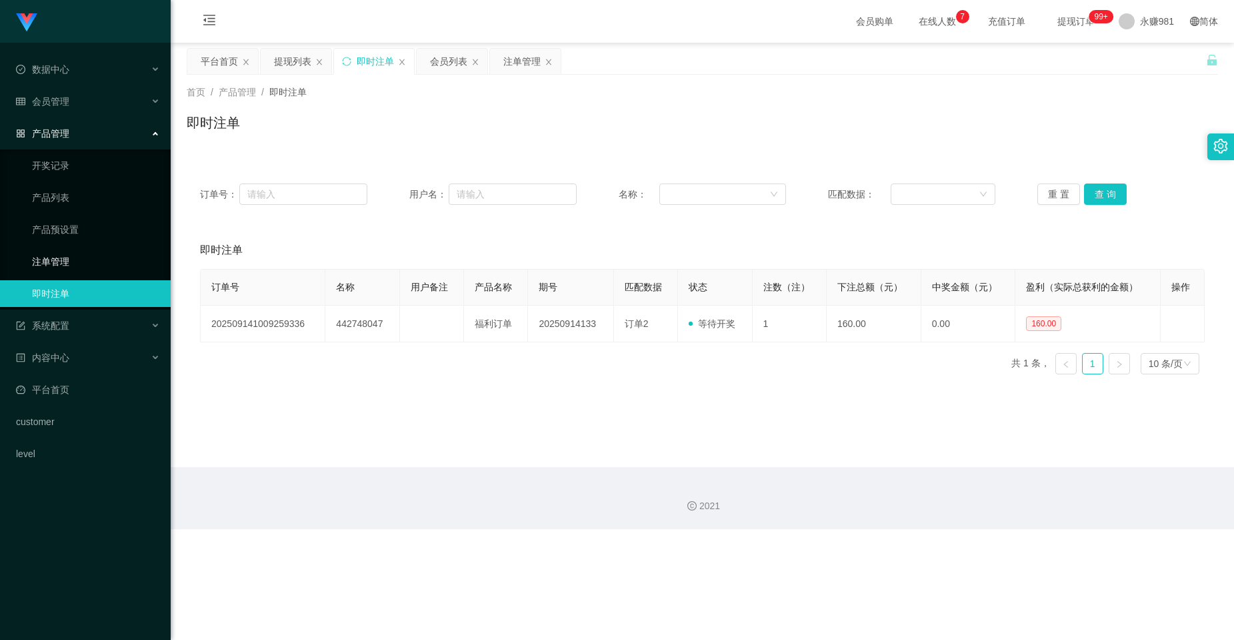
click at [55, 270] on link "注单管理" at bounding box center [96, 261] width 128 height 27
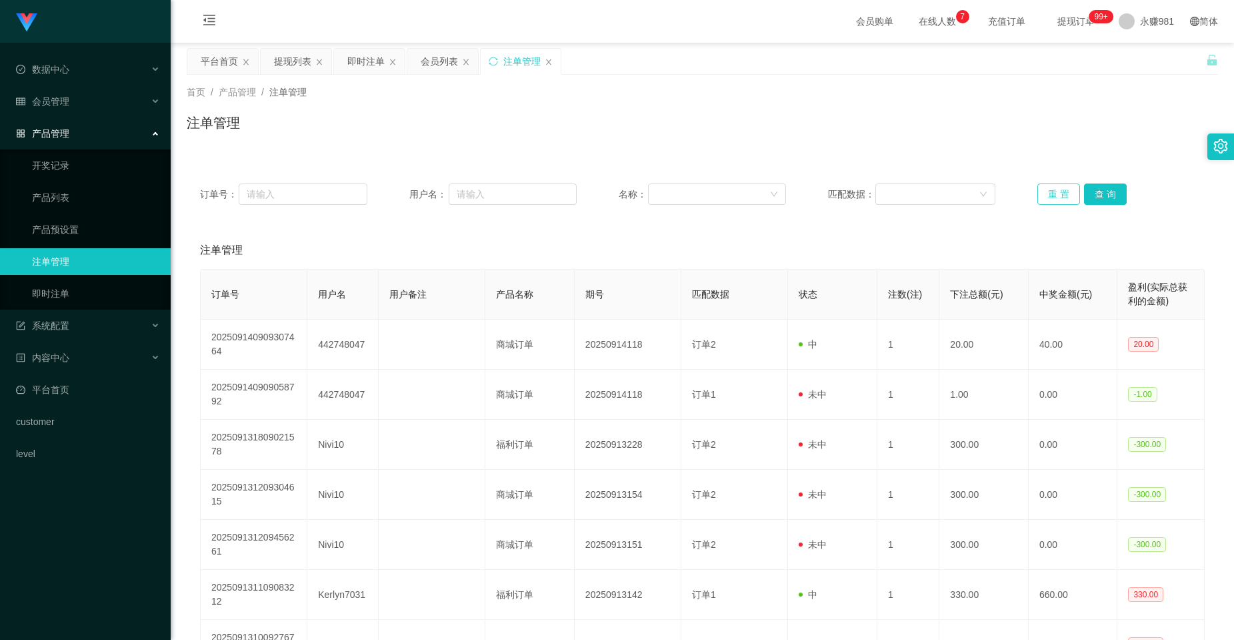
click at [760, 204] on button "重 置" at bounding box center [1059, 193] width 43 height 21
click at [760, 196] on button "重 置" at bounding box center [1059, 193] width 43 height 21
click at [84, 98] on div "会员管理" at bounding box center [85, 101] width 171 height 27
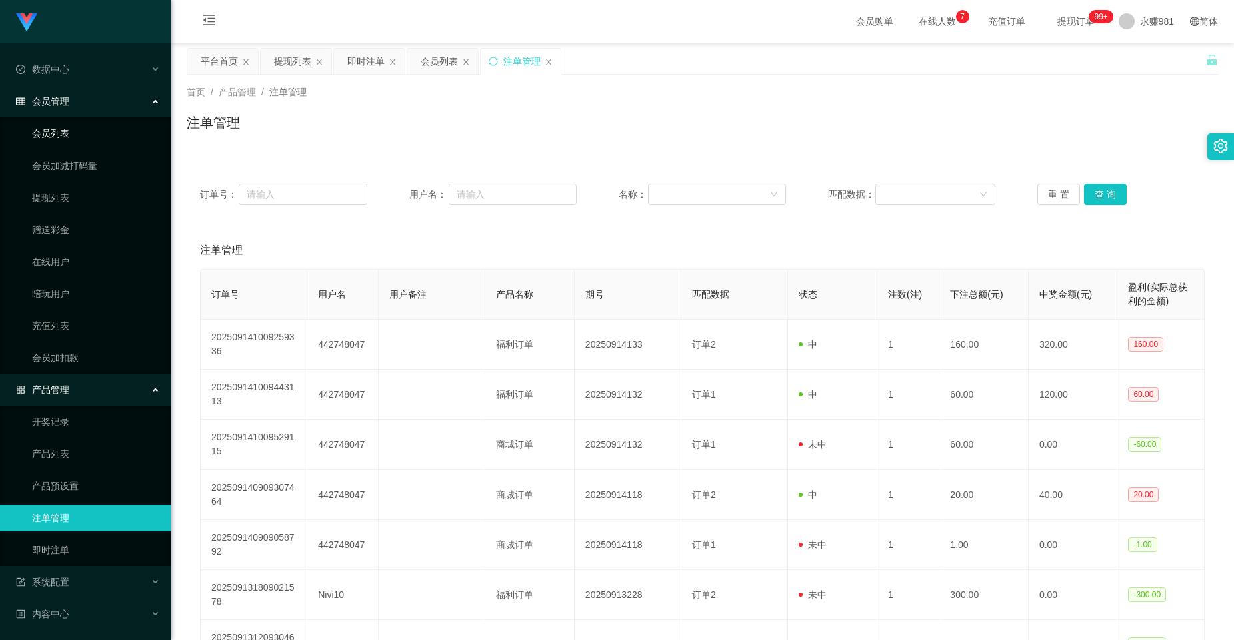
click at [49, 122] on link "会员列表" at bounding box center [96, 133] width 128 height 27
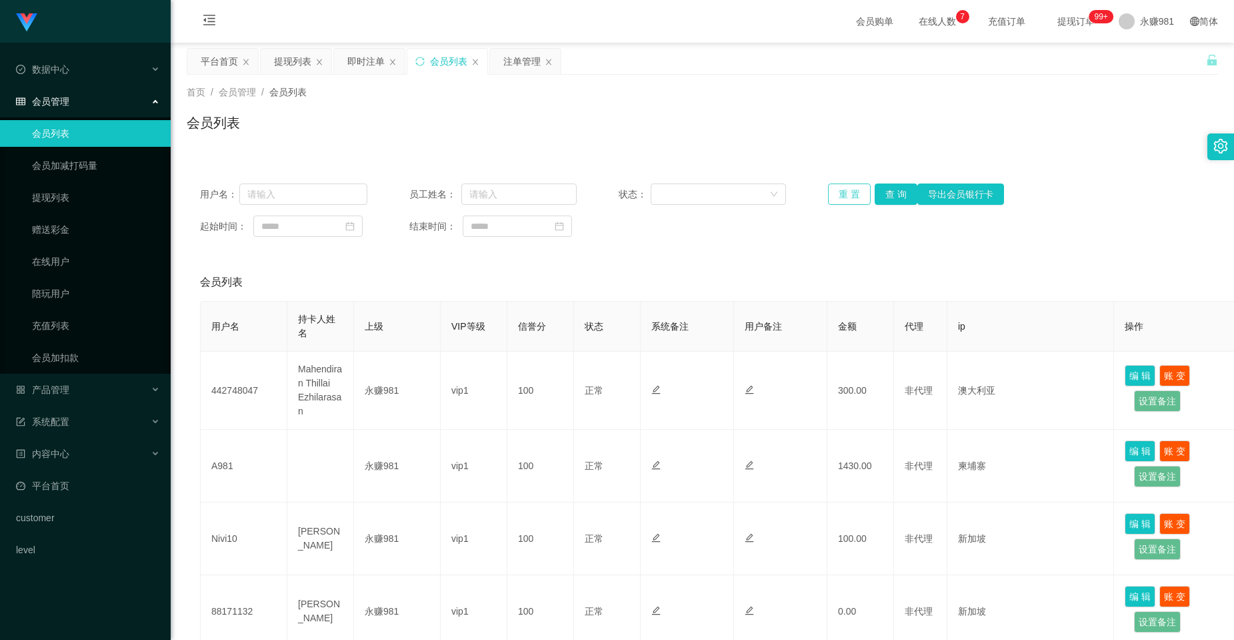
click at [760, 195] on button "重 置" at bounding box center [849, 193] width 43 height 21
